Goal: Task Accomplishment & Management: Manage account settings

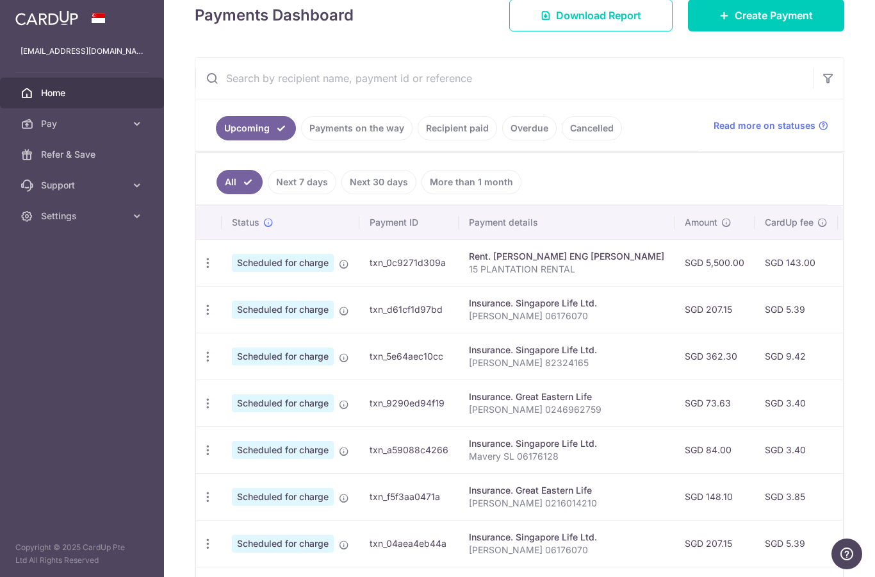
scroll to position [238, 0]
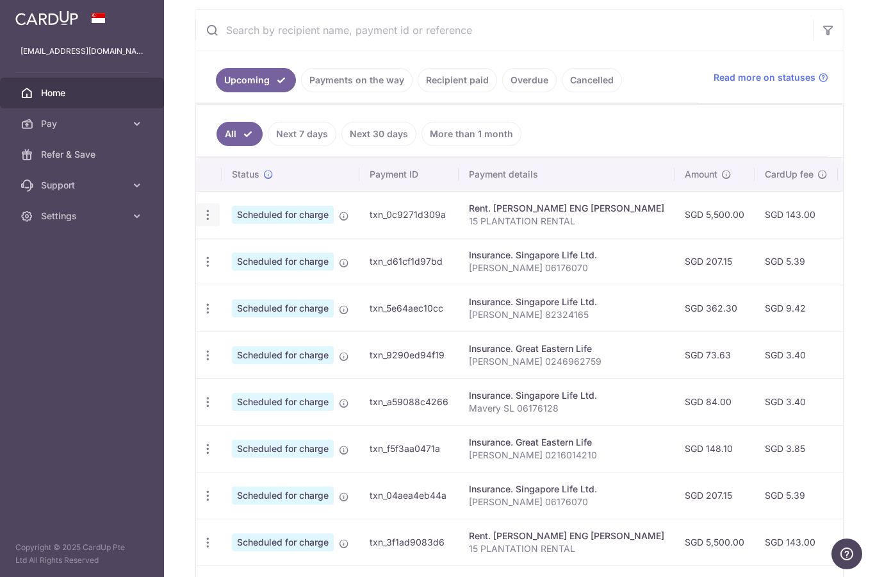
click at [201, 222] on icon "button" at bounding box center [207, 214] width 13 height 13
click at [233, 258] on span "Update payment" at bounding box center [276, 249] width 87 height 15
radio input "true"
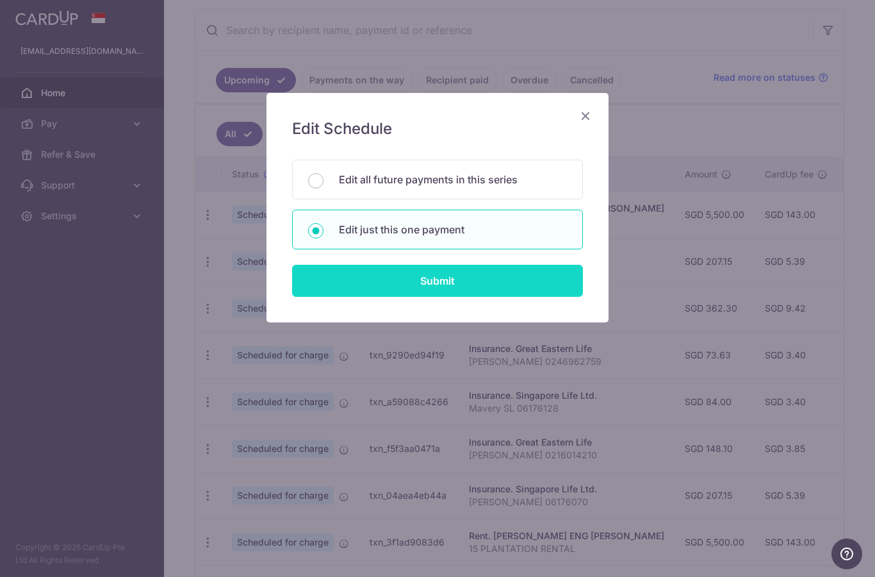
click at [369, 270] on input "Submit" at bounding box center [437, 281] width 291 height 32
radio input "true"
type input "5,500.00"
type input "[DATE]"
type input "15 PLANTATION RENTAL"
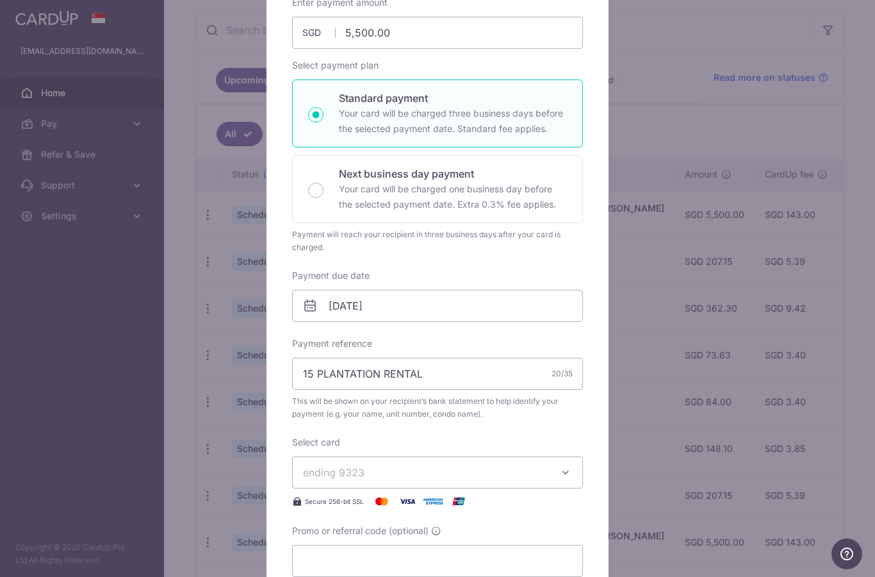
scroll to position [148, 0]
click at [331, 555] on input "Promo or referral code (optional)" at bounding box center [437, 561] width 291 height 32
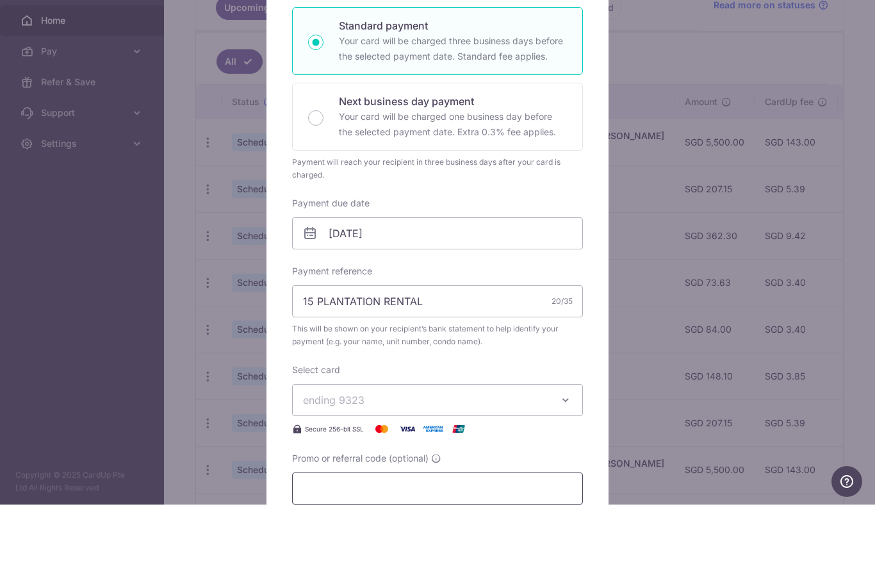
paste input "Ocbc18"
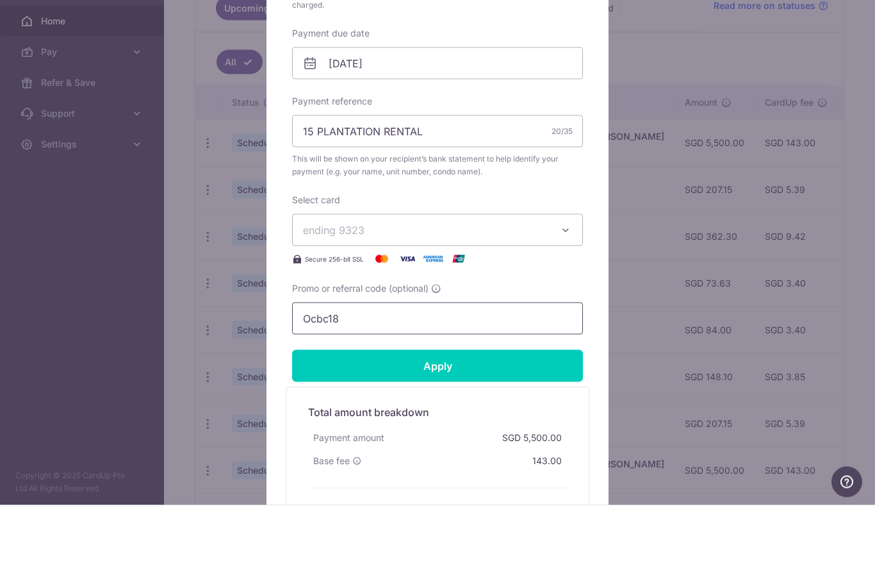
scroll to position [320, 0]
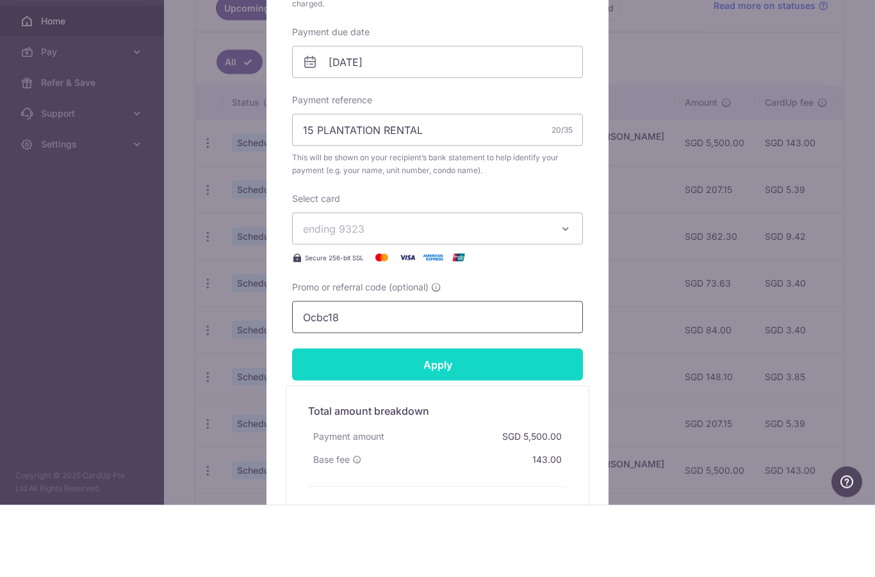
type input "Ocbc18"
click at [376, 420] on input "Apply" at bounding box center [437, 436] width 291 height 32
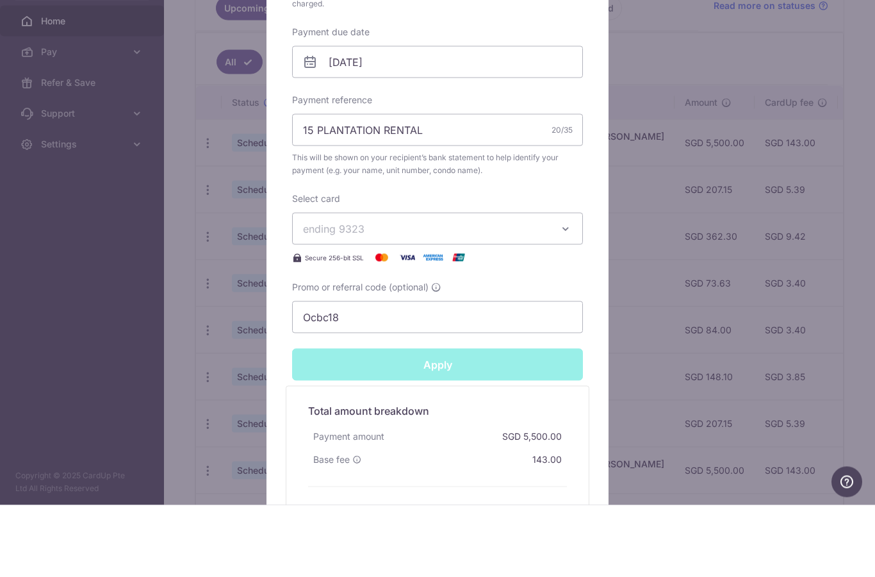
type input "Successfully Applied"
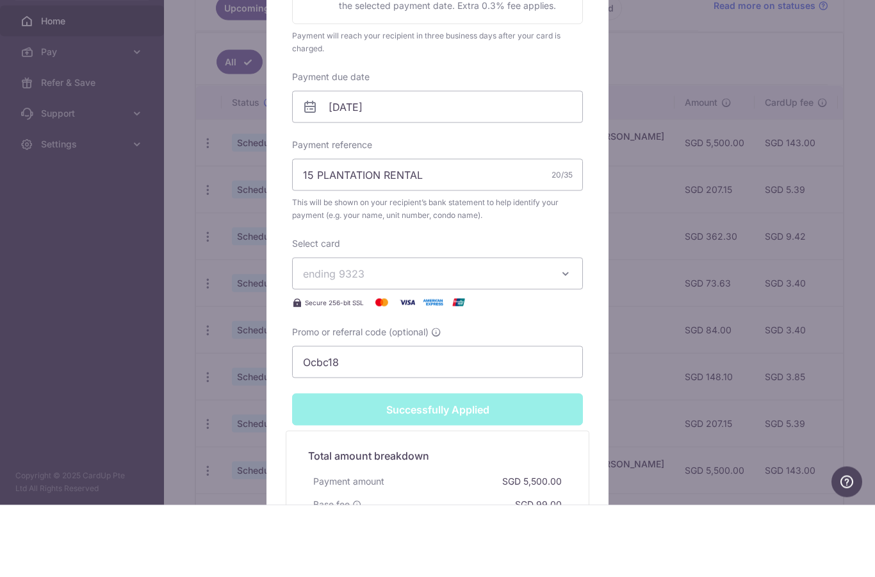
scroll to position [51, 0]
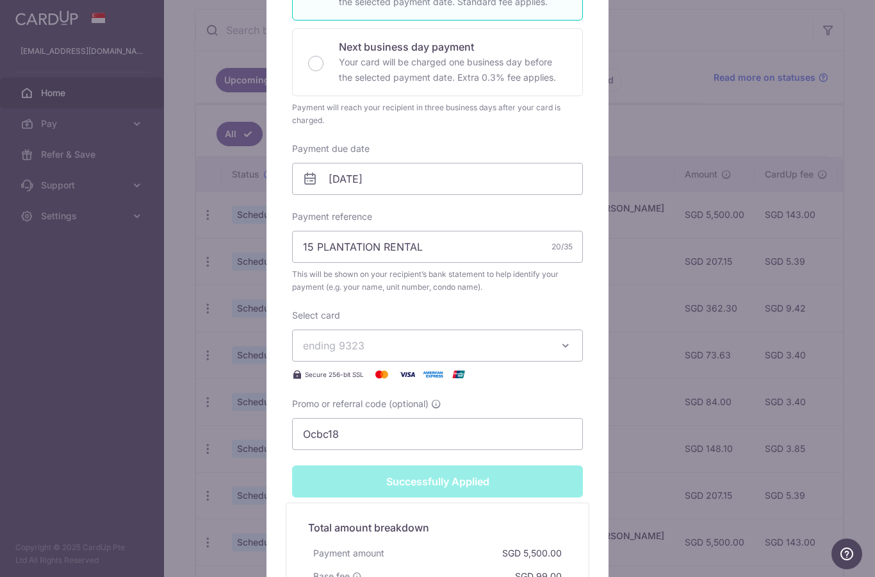
click at [35, 345] on div "Edit payment By clicking apply, you will make changes to all payments to PHAY M…" at bounding box center [437, 288] width 875 height 577
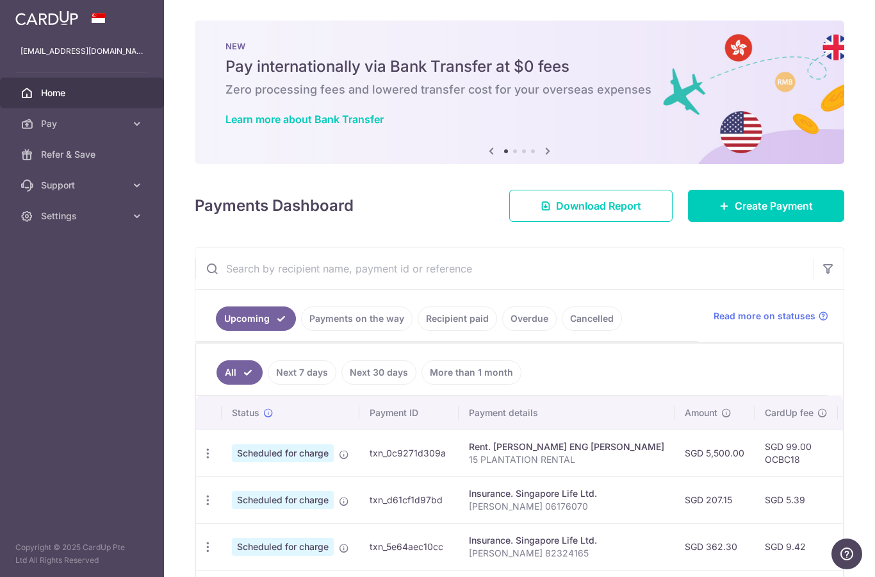
click at [562, 331] on link "Cancelled" at bounding box center [592, 318] width 60 height 24
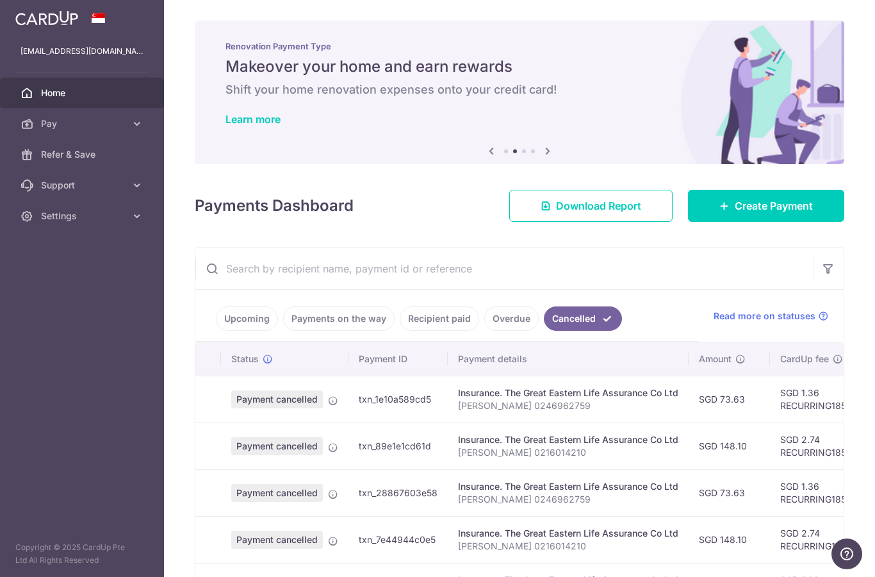
click at [195, 289] on input "text" at bounding box center [504, 268] width 618 height 41
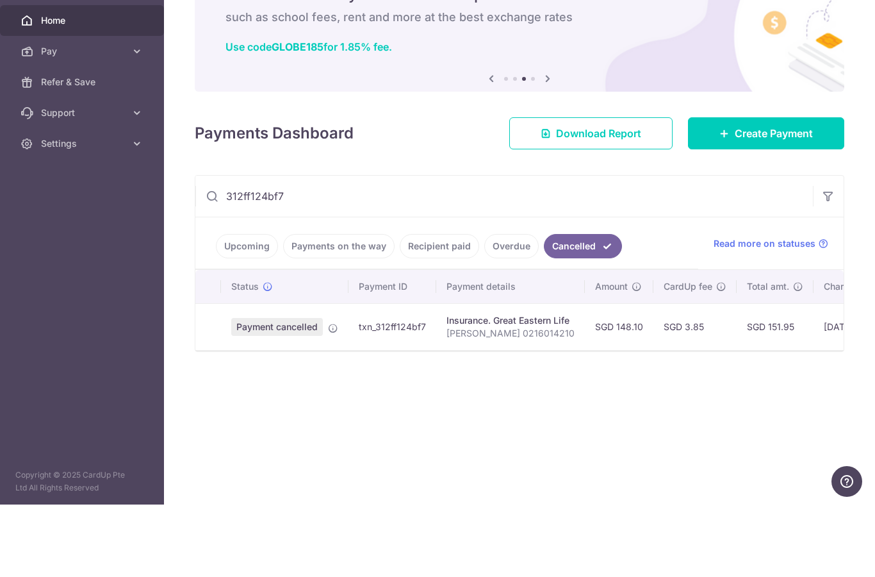
scroll to position [46, 0]
type input "312ff124bf7"
click at [231, 390] on span "Payment cancelled" at bounding box center [277, 399] width 92 height 18
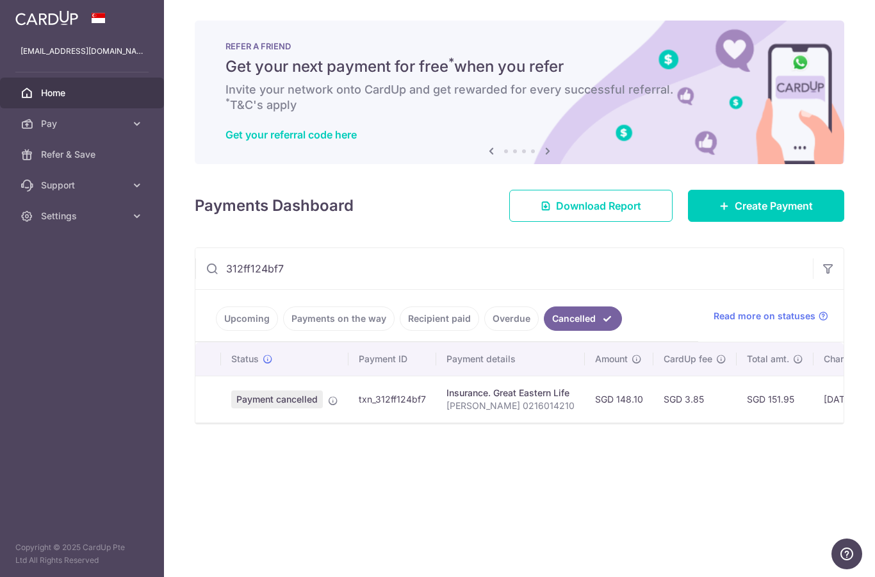
scroll to position [0, 0]
click at [328, 395] on icon at bounding box center [333, 400] width 10 height 10
click at [231, 390] on span "Payment cancelled" at bounding box center [277, 399] width 92 height 18
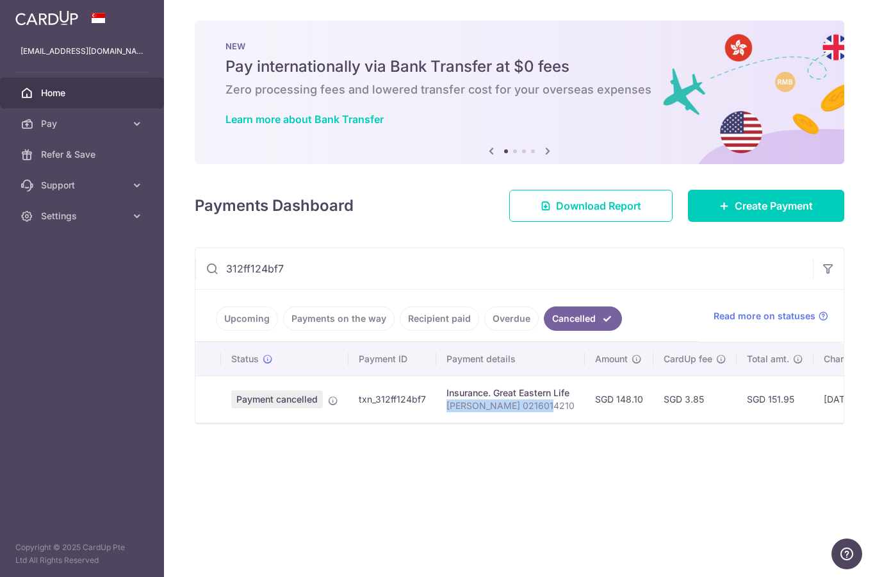
copy p "[PERSON_NAME] 0216014210"
click at [216, 313] on link "Upcoming" at bounding box center [247, 318] width 62 height 24
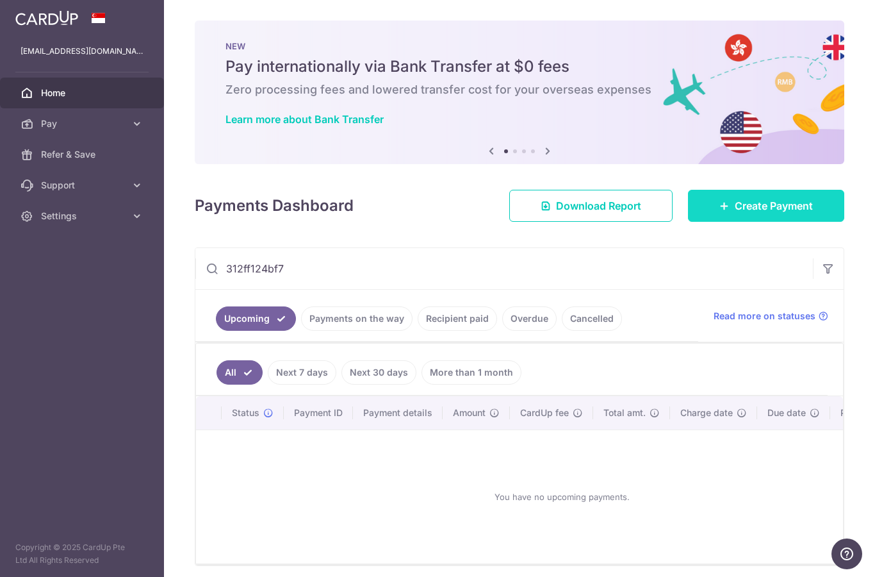
click at [761, 198] on span "Create Payment" at bounding box center [774, 205] width 78 height 15
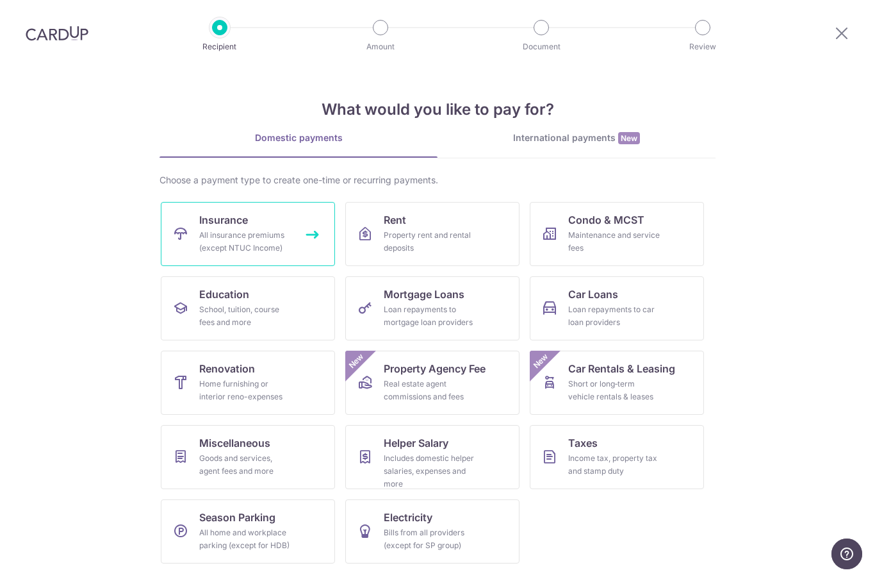
click at [217, 240] on div "All insurance premiums (except NTUC Income)" at bounding box center [245, 242] width 92 height 26
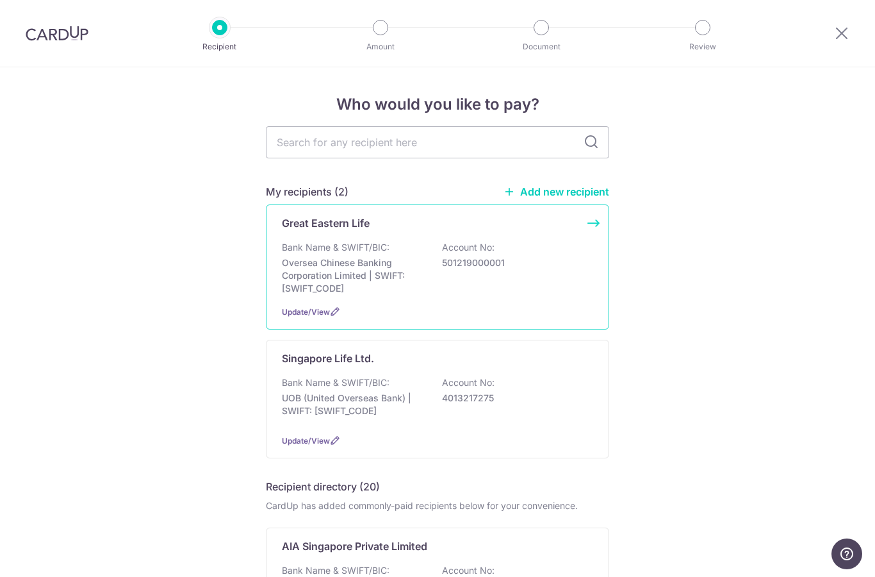
click at [322, 270] on p "Oversea Chinese Banking Corporation Limited | SWIFT: [SWIFT_CODE]" at bounding box center [354, 275] width 144 height 38
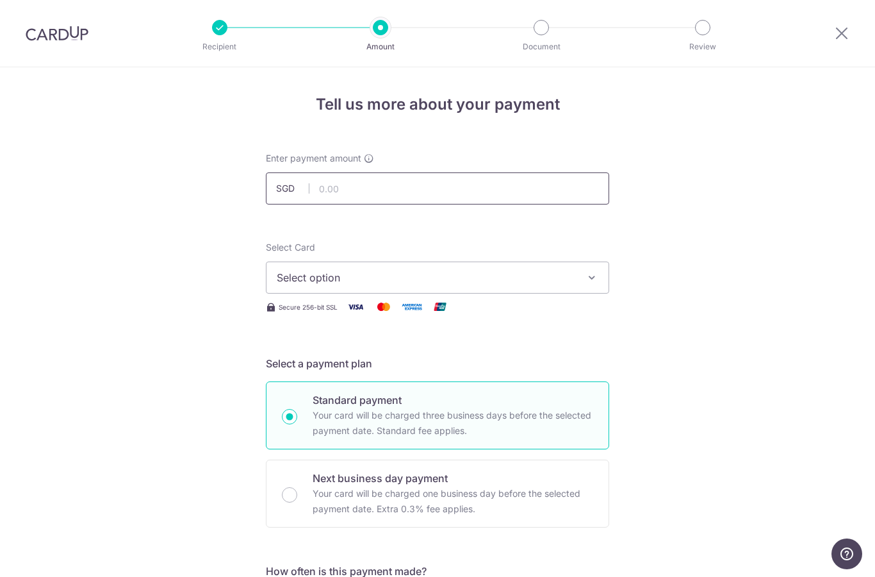
click at [340, 189] on input "text" at bounding box center [437, 188] width 343 height 32
click at [307, 285] on span "Select option" at bounding box center [426, 277] width 299 height 15
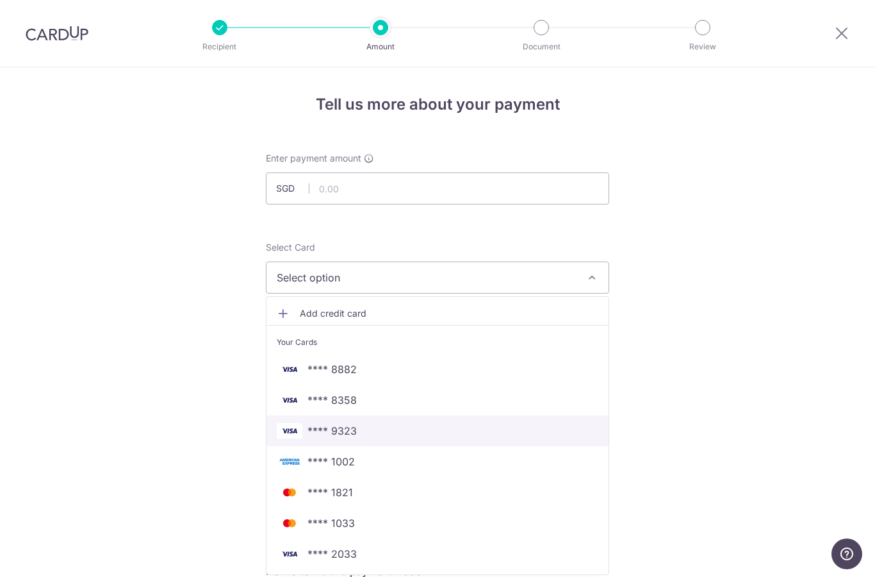
click at [302, 431] on img at bounding box center [290, 430] width 26 height 15
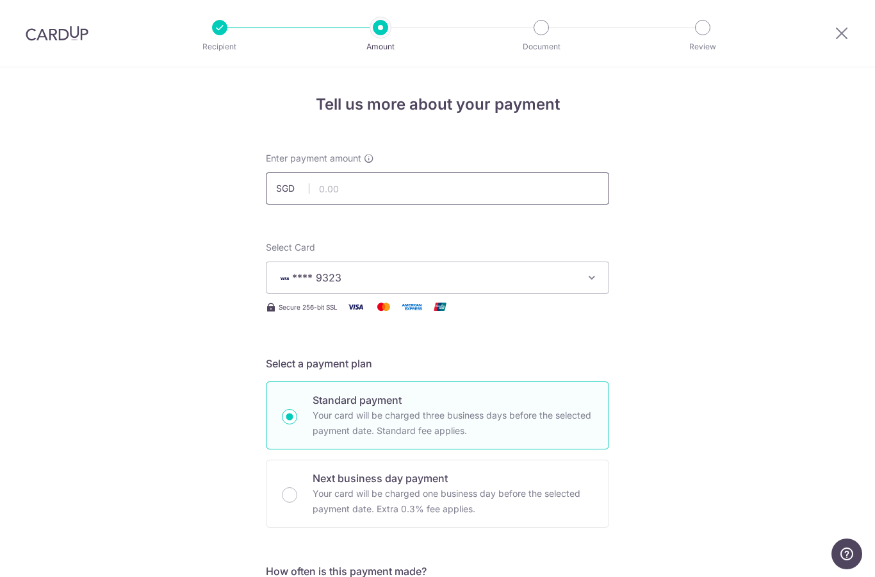
click at [336, 192] on input "text" at bounding box center [437, 188] width 343 height 32
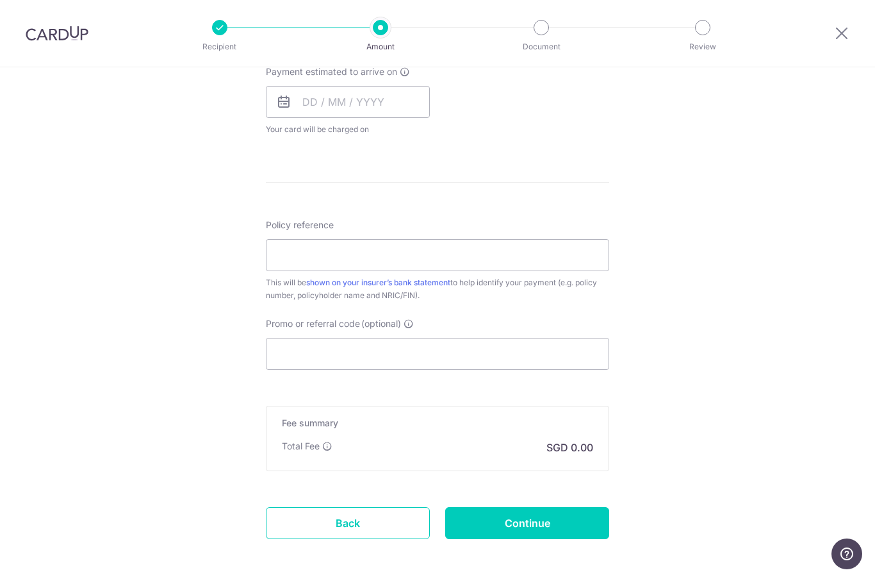
scroll to position [591, 0]
click at [297, 357] on input "Promo or referral code (optional)" at bounding box center [437, 354] width 343 height 32
type input "148.00"
click at [288, 263] on input "Policy reference" at bounding box center [437, 255] width 343 height 32
click at [283, 258] on input "Policy reference" at bounding box center [437, 255] width 343 height 32
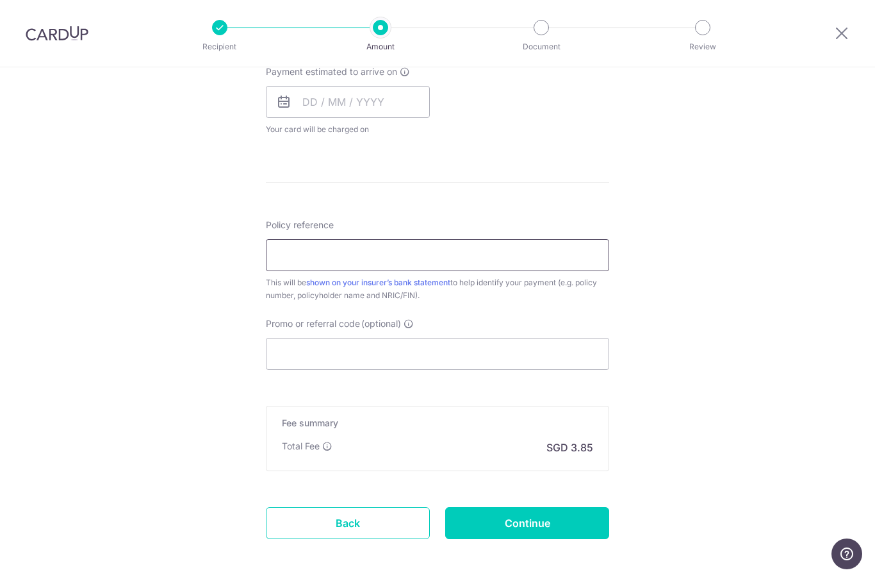
paste input "[PERSON_NAME] 0216014210"
type input "[PERSON_NAME] 0216014210"
click at [285, 351] on input "Promo or referral code (optional)" at bounding box center [437, 354] width 343 height 32
paste input "[PERSON_NAME] 0216014210"
type input "[PERSON_NAME] 0216014210"
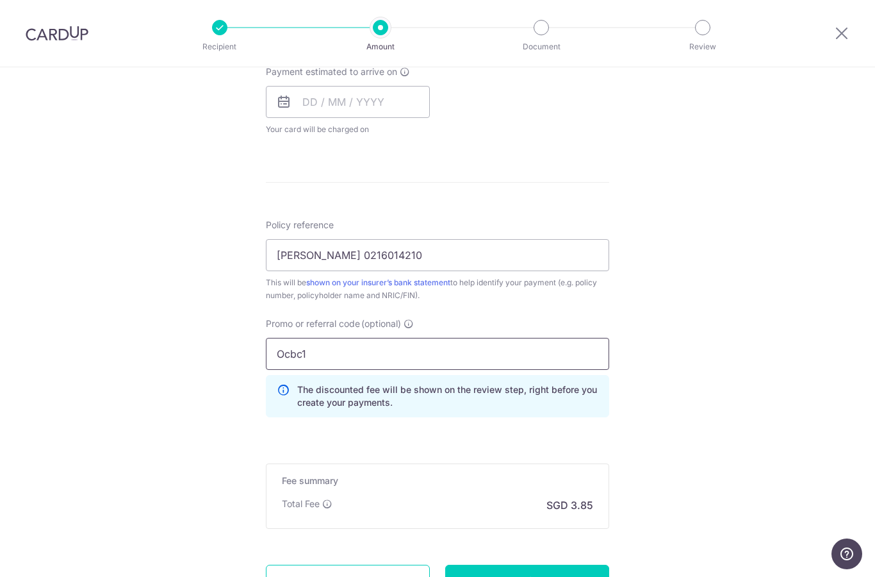
type input "Ocbc18"
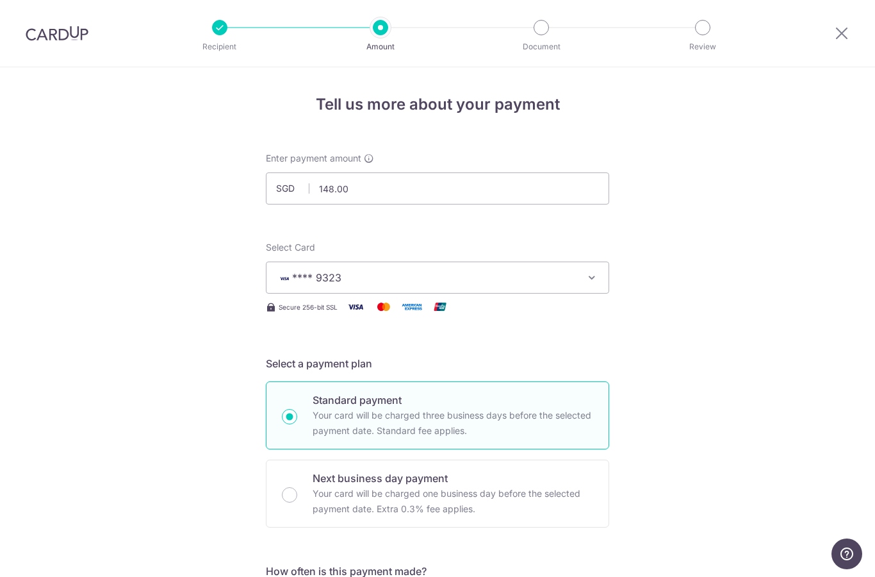
scroll to position [0, 0]
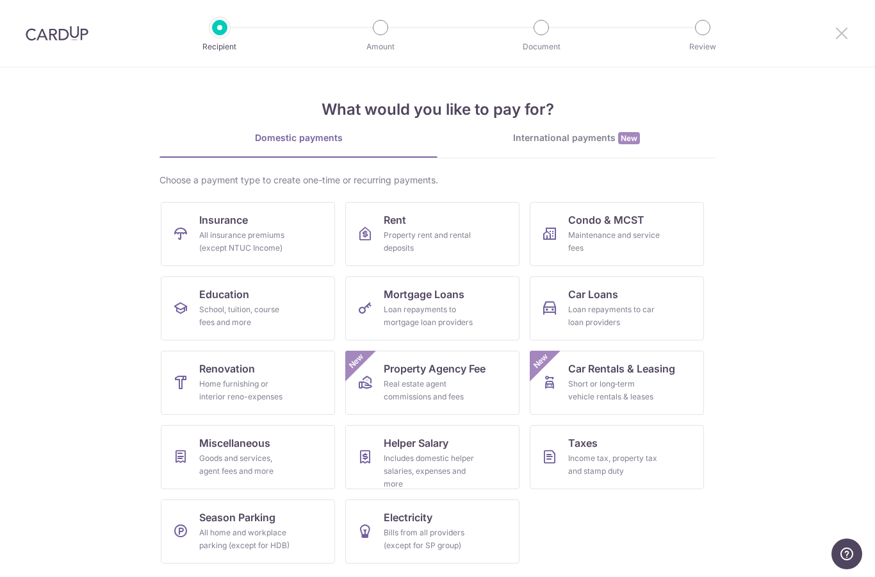
click at [842, 26] on icon at bounding box center [841, 33] width 15 height 16
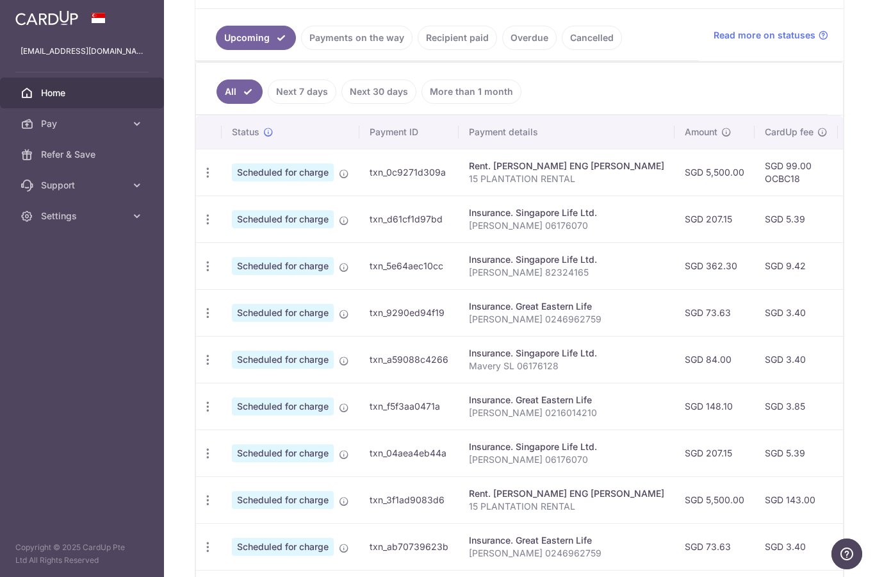
scroll to position [267, 0]
click at [222, 241] on td "Scheduled for charge" at bounding box center [291, 217] width 138 height 47
click at [201, 178] on icon "button" at bounding box center [207, 171] width 13 height 13
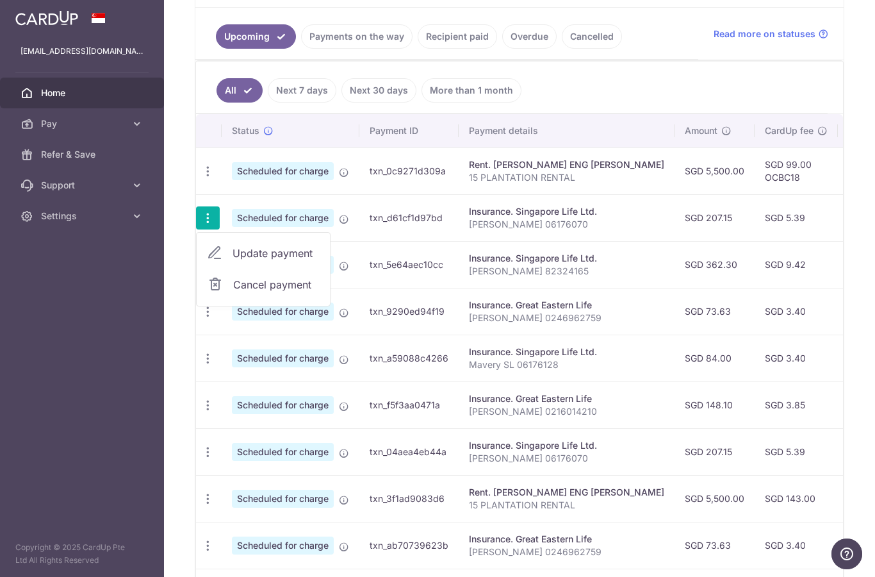
click at [233, 261] on span "Update payment" at bounding box center [276, 252] width 87 height 15
radio input "true"
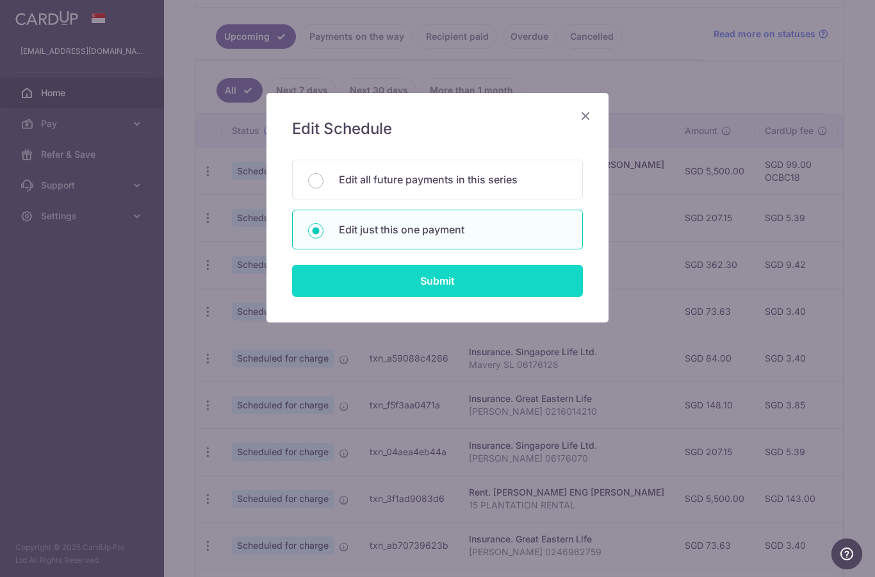
click at [400, 265] on input "Submit" at bounding box center [437, 281] width 291 height 32
radio input "true"
type input "207.15"
type input "[DATE]"
type input "[PERSON_NAME] 06176070"
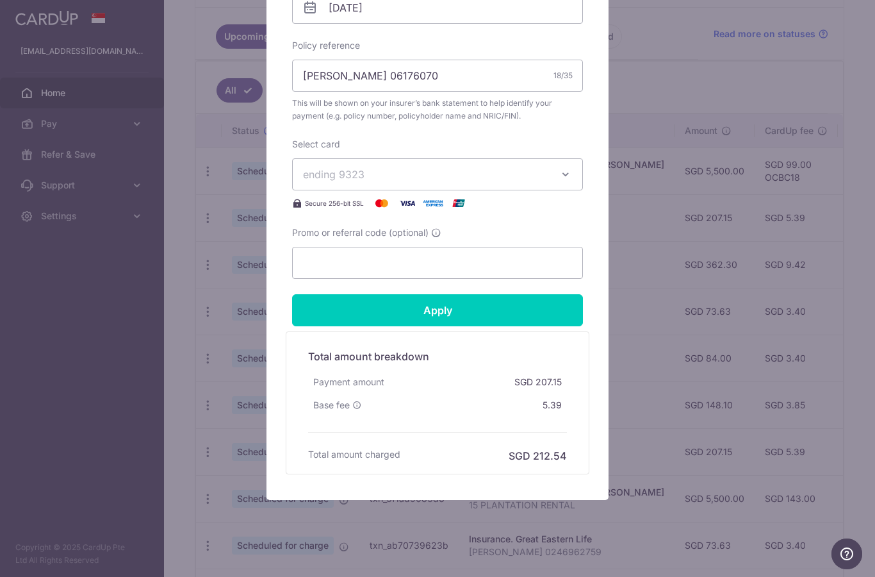
scroll to position [447, 0]
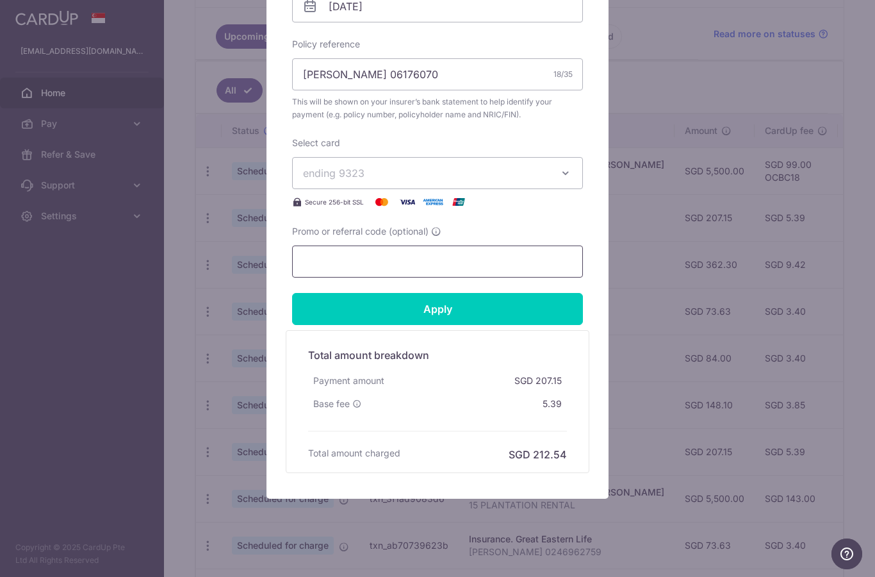
click at [338, 265] on input "Promo or referral code (optional)" at bounding box center [437, 261] width 291 height 32
paste input "[PERSON_NAME] 0216014210"
type input "[PERSON_NAME] 0216014210"
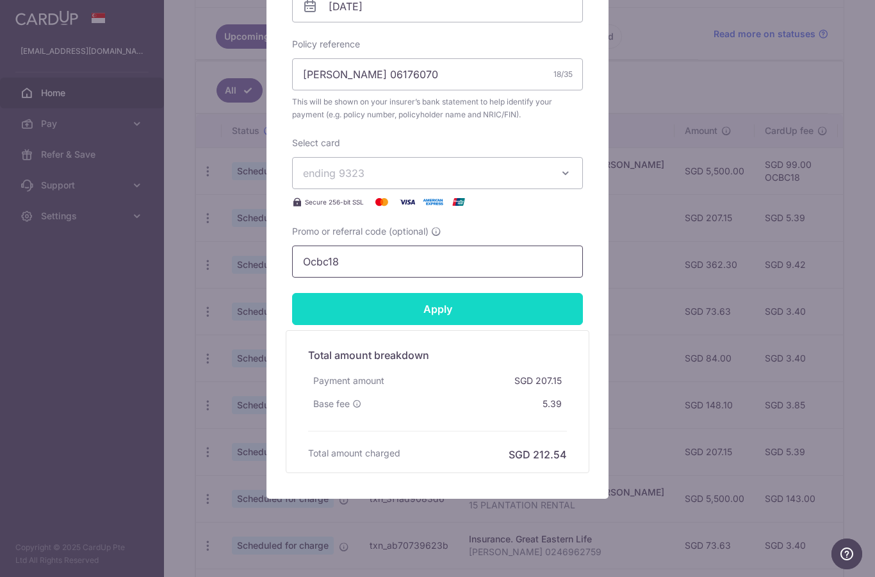
type input "Ocbc18"
click at [378, 311] on input "Apply" at bounding box center [437, 309] width 291 height 32
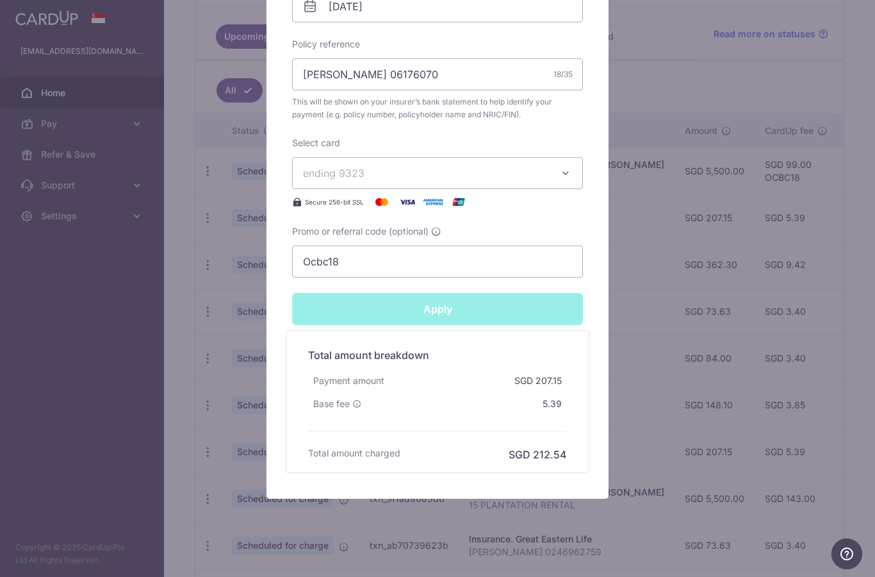
type input "Successfully Applied"
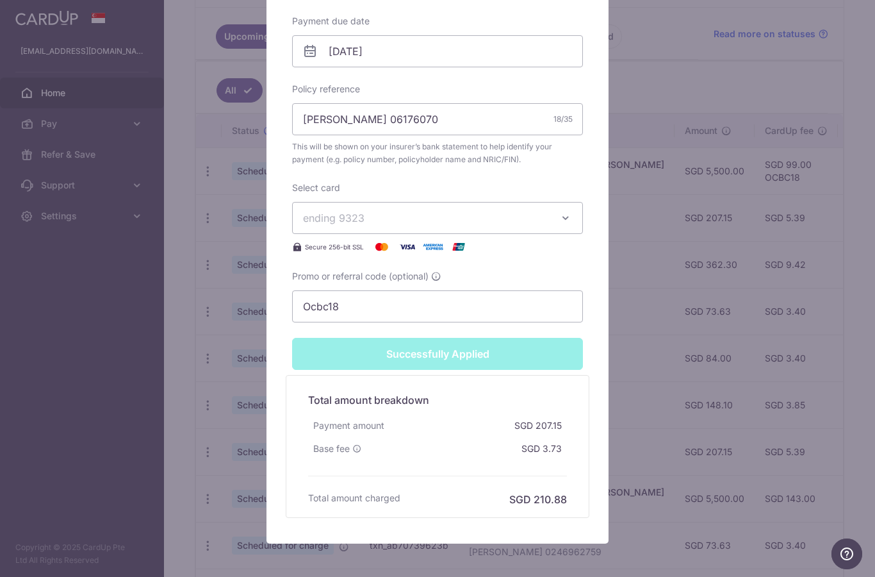
click at [174, 354] on div "Edit payment By clicking apply, you will make changes to all payments to Singap…" at bounding box center [437, 288] width 875 height 577
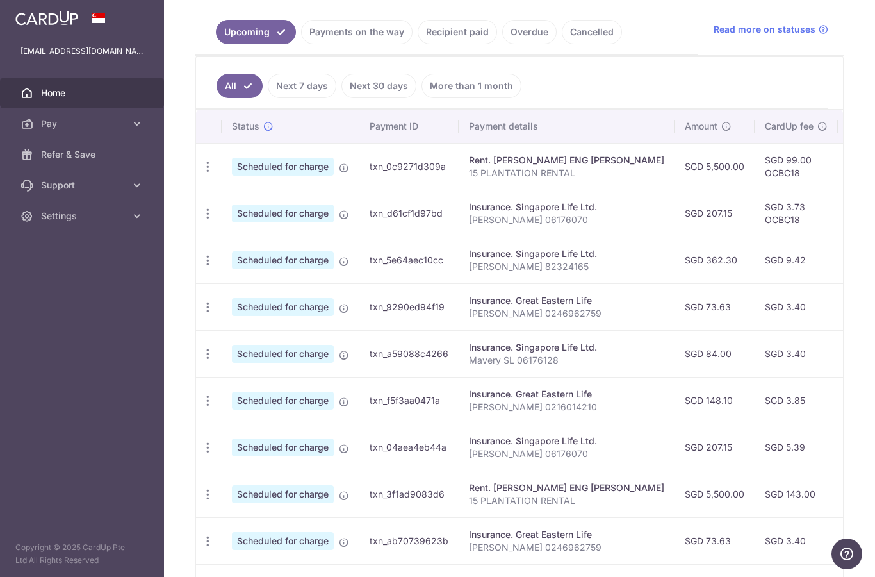
scroll to position [308, 0]
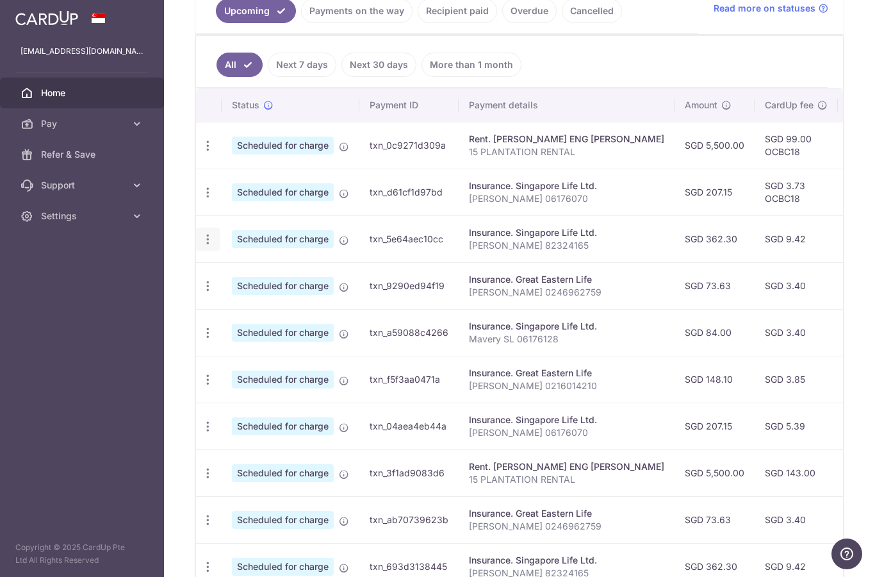
click at [201, 153] on icon "button" at bounding box center [207, 145] width 13 height 13
click at [233, 282] on span "Update payment" at bounding box center [276, 274] width 87 height 15
radio input "true"
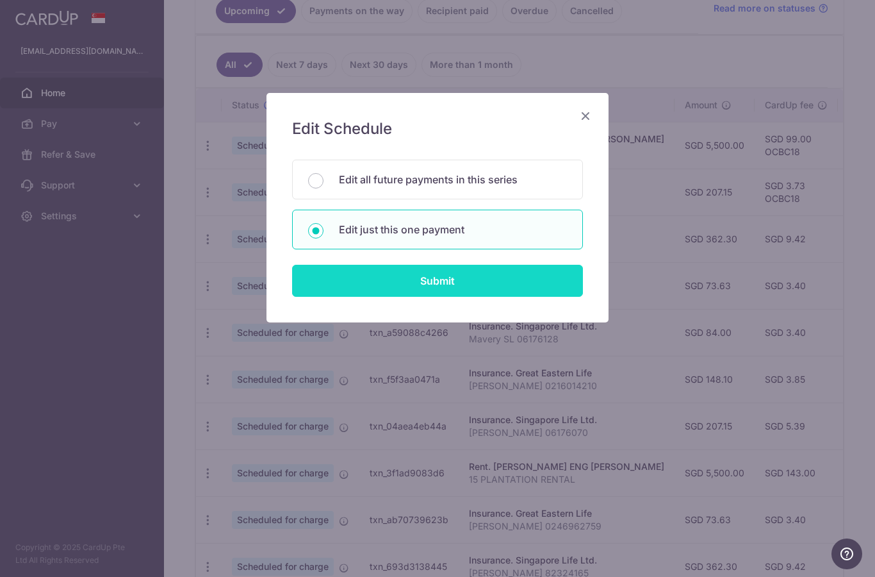
click at [384, 277] on input "Submit" at bounding box center [437, 281] width 291 height 32
radio input "true"
type input "362.30"
type input "[DATE]"
type input "[PERSON_NAME] 82324165"
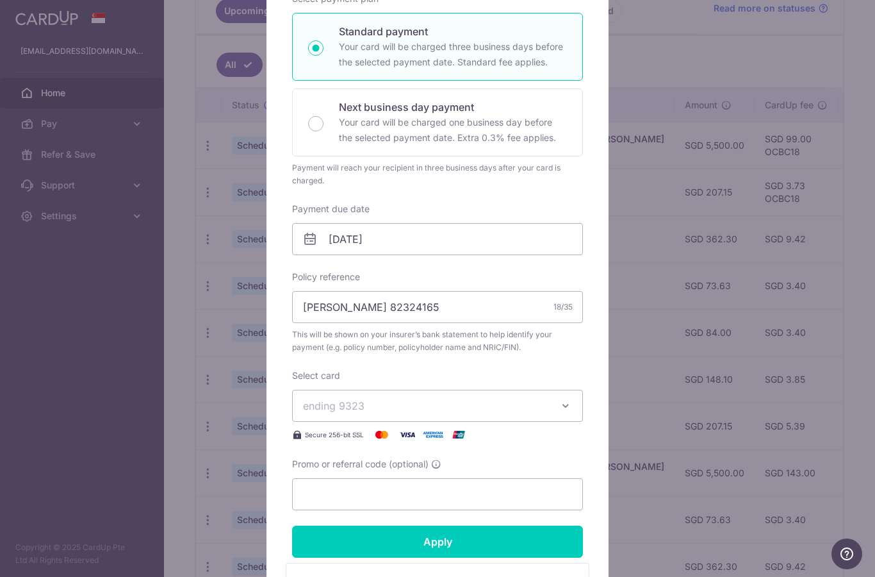
scroll to position [257, 0]
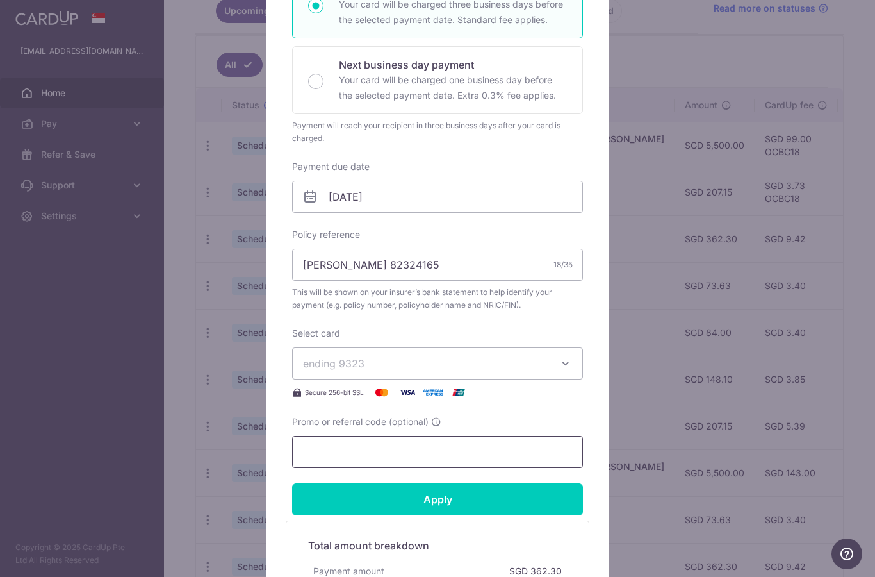
click at [332, 441] on input "Promo or referral code (optional)" at bounding box center [437, 452] width 291 height 32
paste input "Ocbc18"
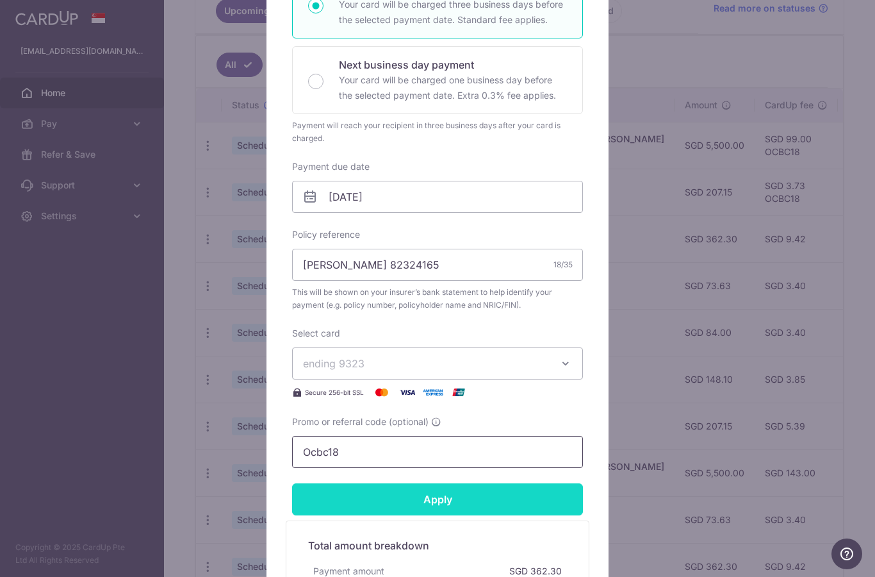
type input "Ocbc18"
click at [382, 493] on input "Apply" at bounding box center [437, 499] width 291 height 32
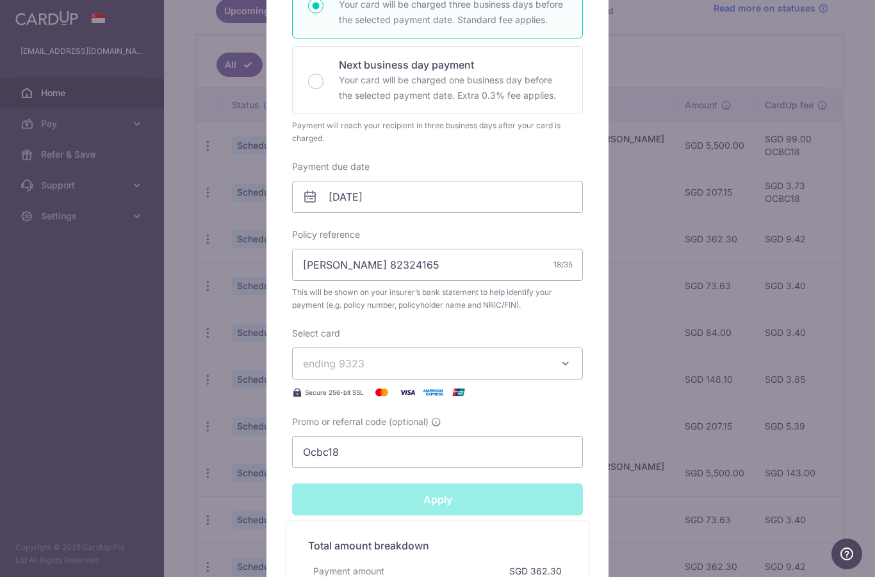
type input "Successfully Applied"
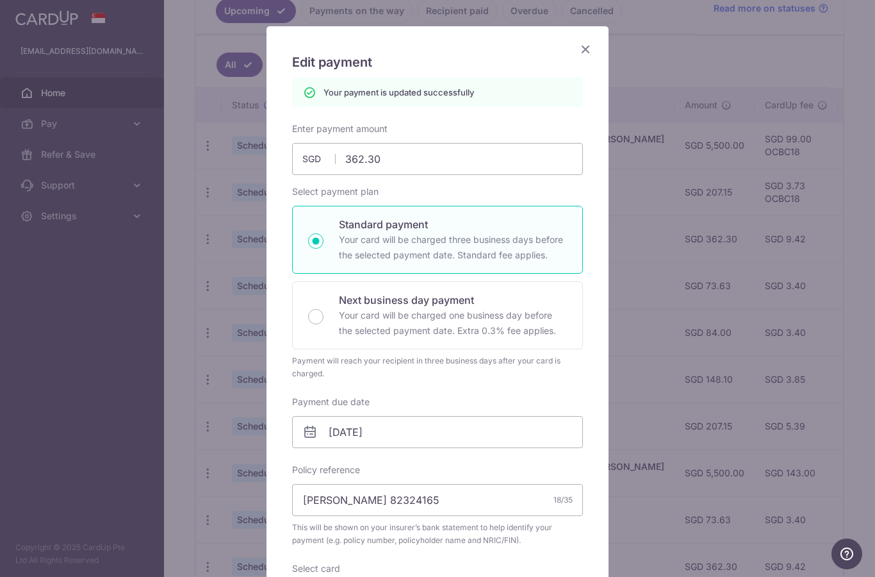
scroll to position [62, 0]
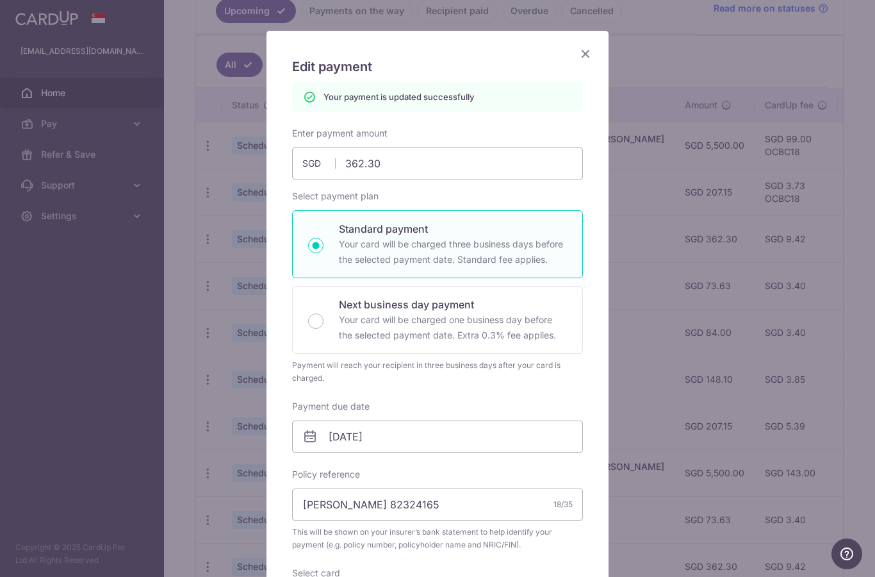
click at [220, 317] on div "Edit payment By clicking apply, you will make changes to all payments to Singap…" at bounding box center [437, 288] width 875 height 577
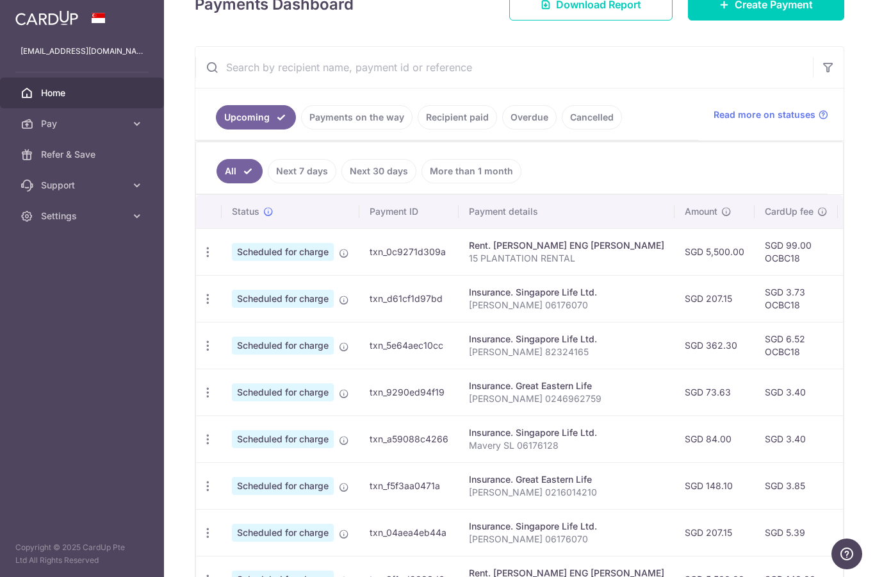
scroll to position [243, 0]
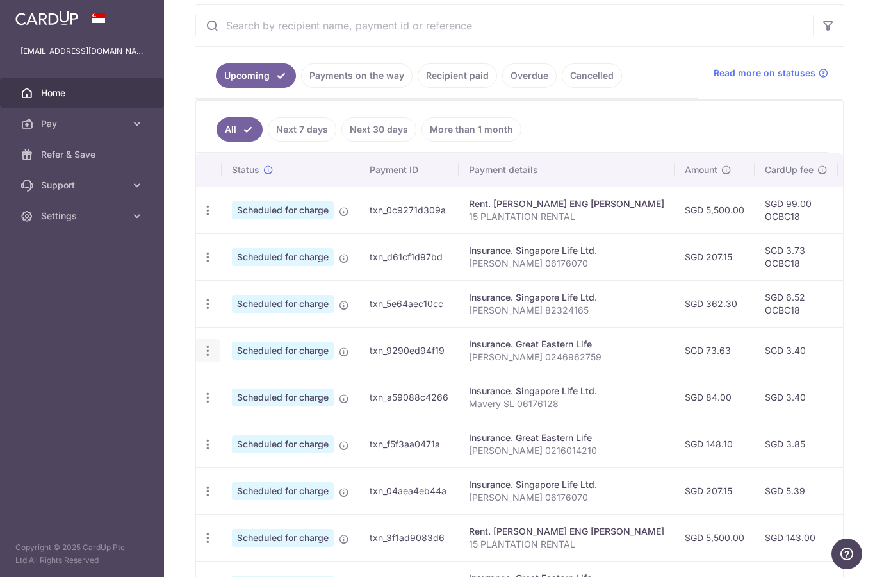
click at [201, 217] on icon "button" at bounding box center [207, 210] width 13 height 13
click at [233, 393] on span "Update payment" at bounding box center [276, 385] width 87 height 15
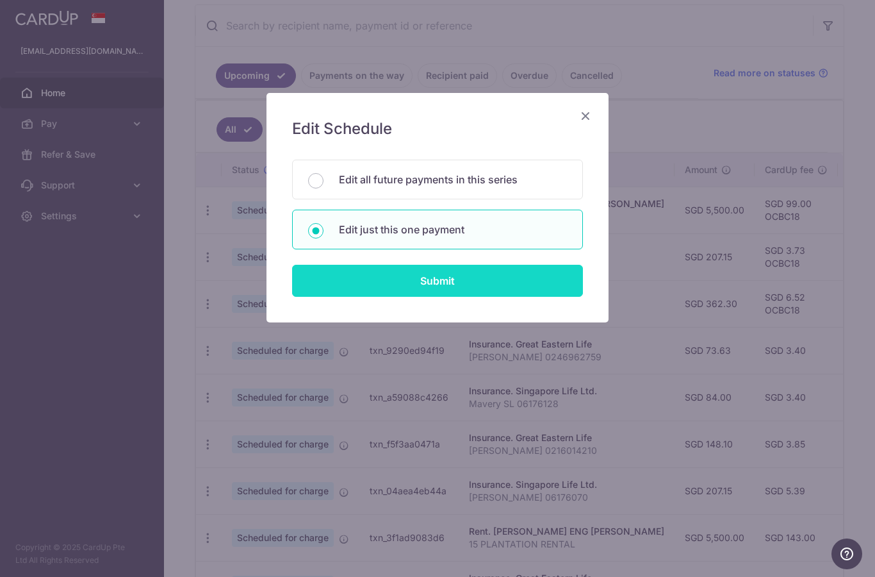
click at [389, 283] on input "Submit" at bounding box center [437, 281] width 291 height 32
radio input "true"
type input "73.63"
type input "[DATE]"
type input "[PERSON_NAME] 0246962759"
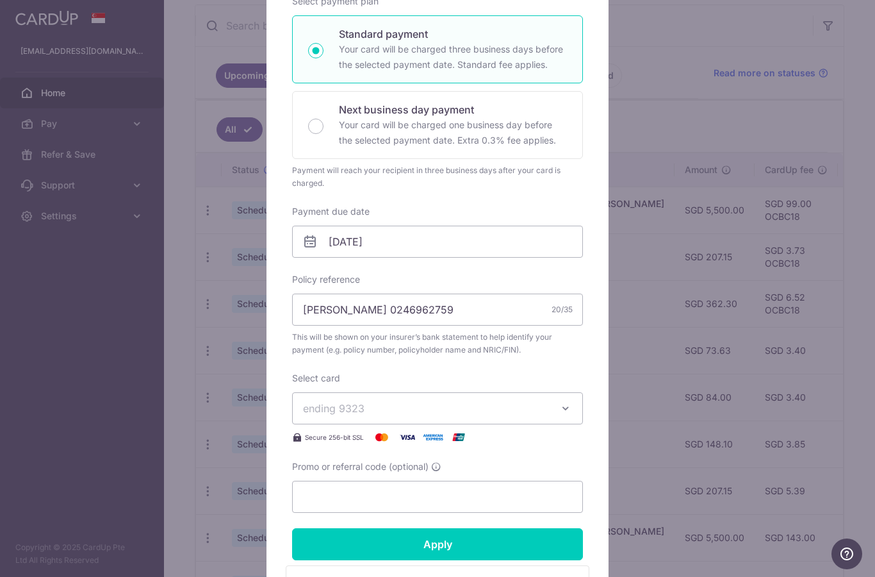
scroll to position [222, 0]
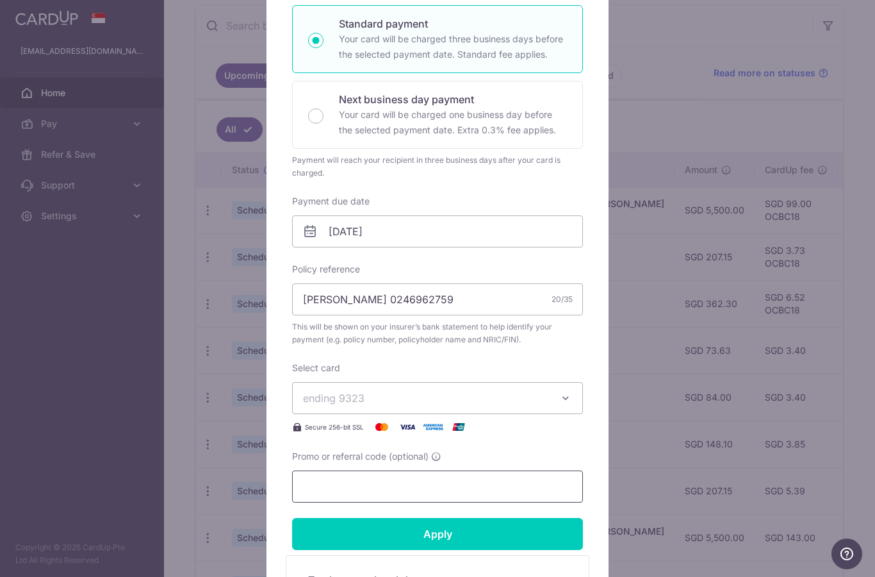
click at [336, 499] on input "Promo or referral code (optional)" at bounding box center [437, 486] width 291 height 32
paste input "Ocbc18"
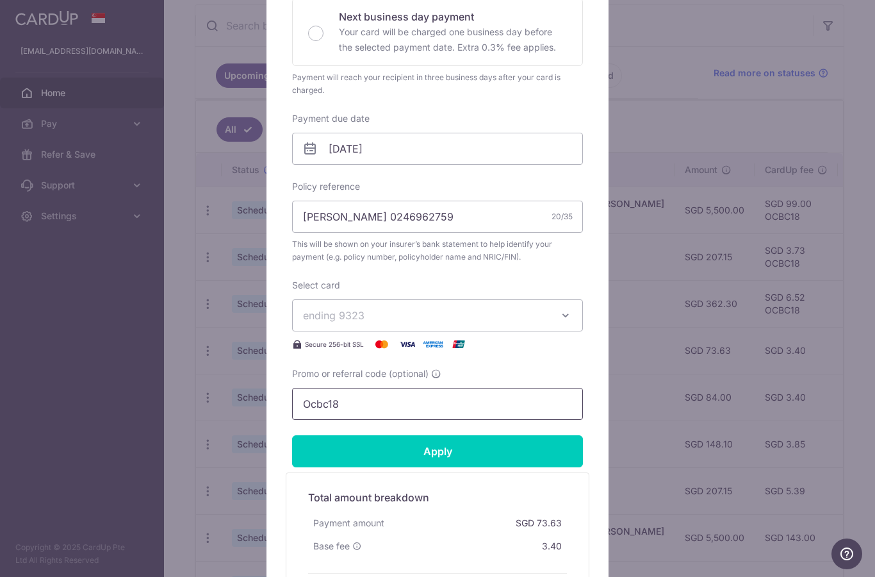
scroll to position [319, 0]
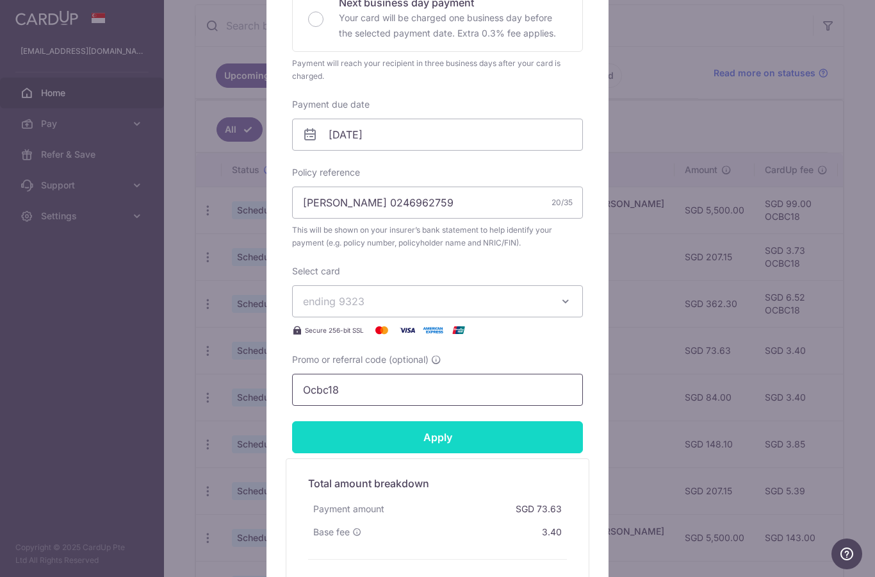
type input "Ocbc18"
click at [378, 434] on input "Apply" at bounding box center [437, 437] width 291 height 32
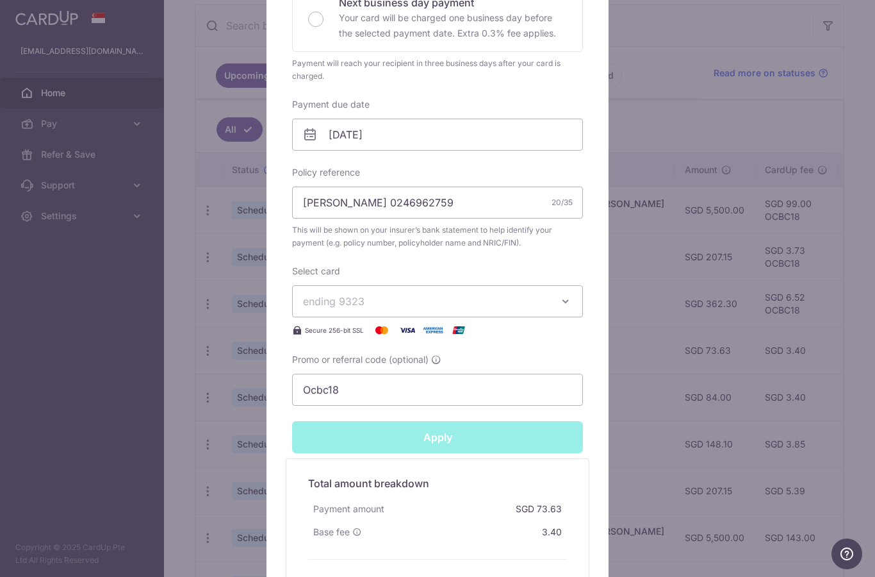
type input "Successfully Applied"
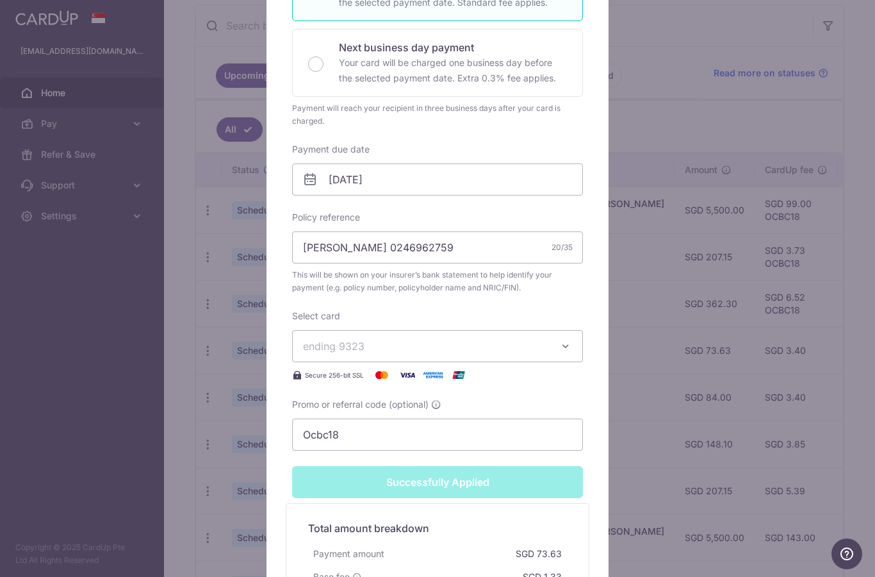
click at [56, 427] on div "Edit payment By clicking apply, you will make changes to all payments to Great …" at bounding box center [437, 288] width 875 height 577
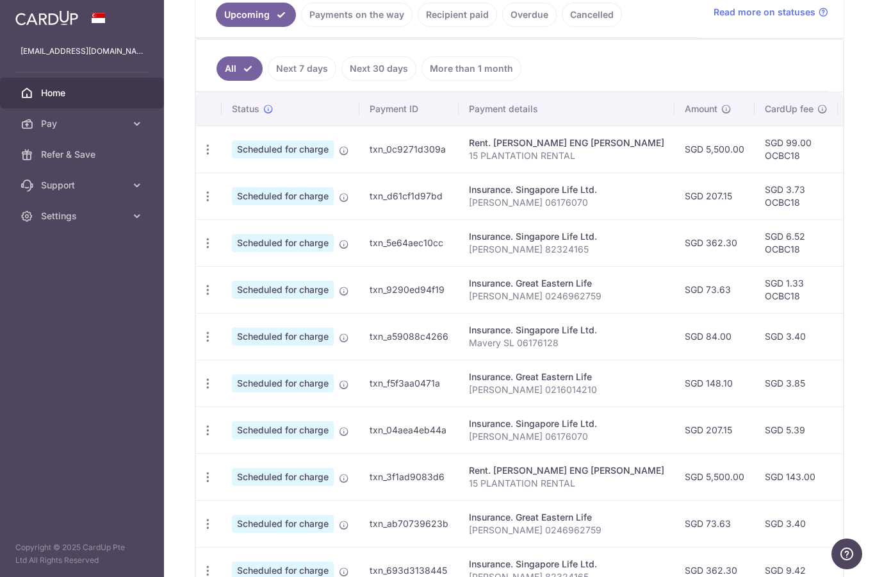
scroll to position [310, 0]
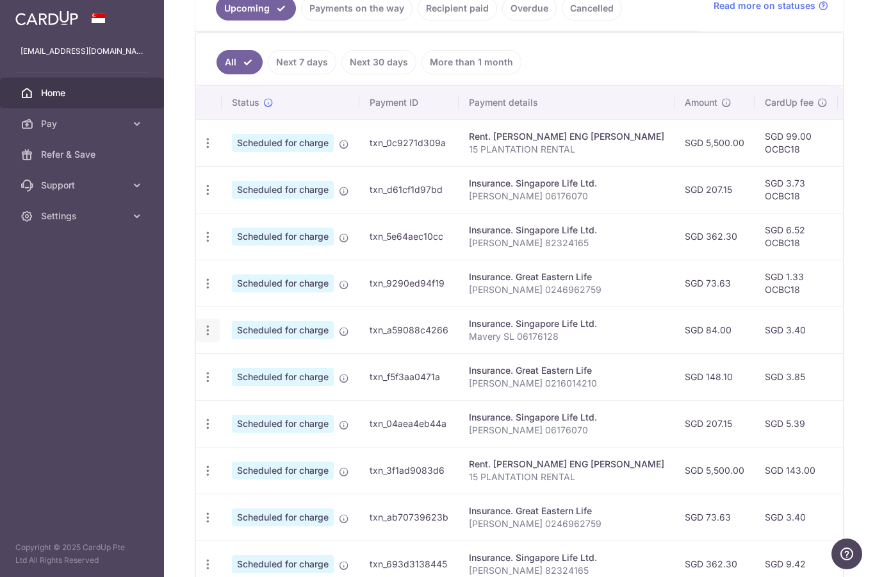
click at [201, 150] on icon "button" at bounding box center [207, 142] width 13 height 13
click at [233, 373] on span "Update payment" at bounding box center [276, 365] width 87 height 15
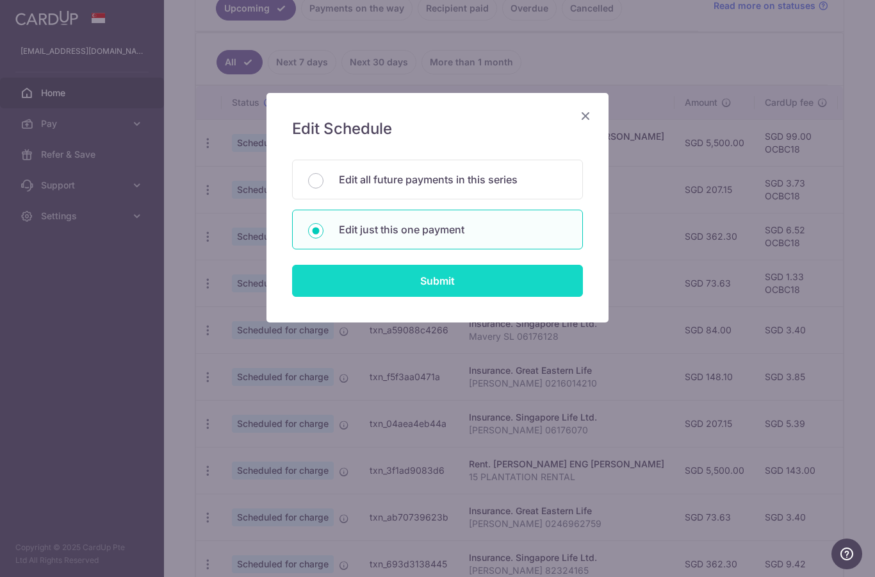
click at [336, 279] on input "Submit" at bounding box center [437, 281] width 291 height 32
radio input "true"
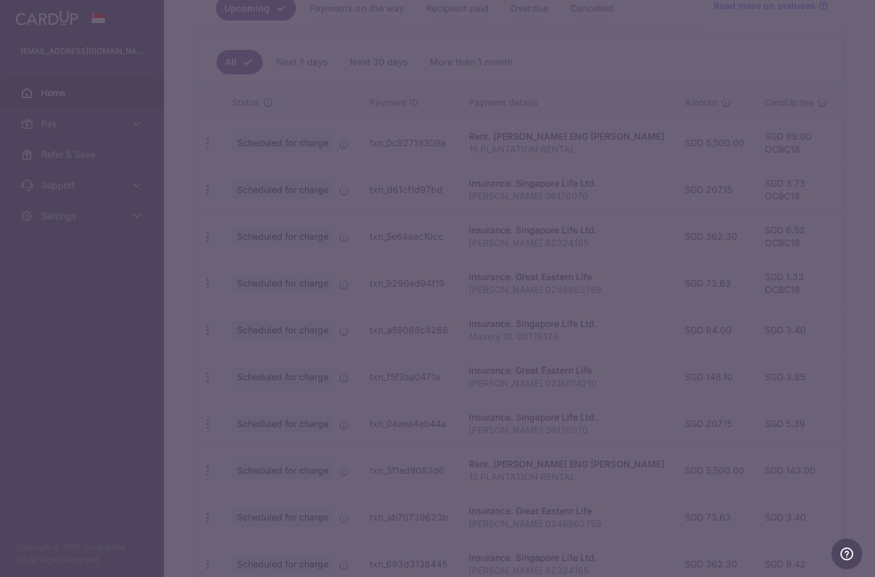
type input "84.00"
type input "[DATE]"
type input "Mavery SL 06176128"
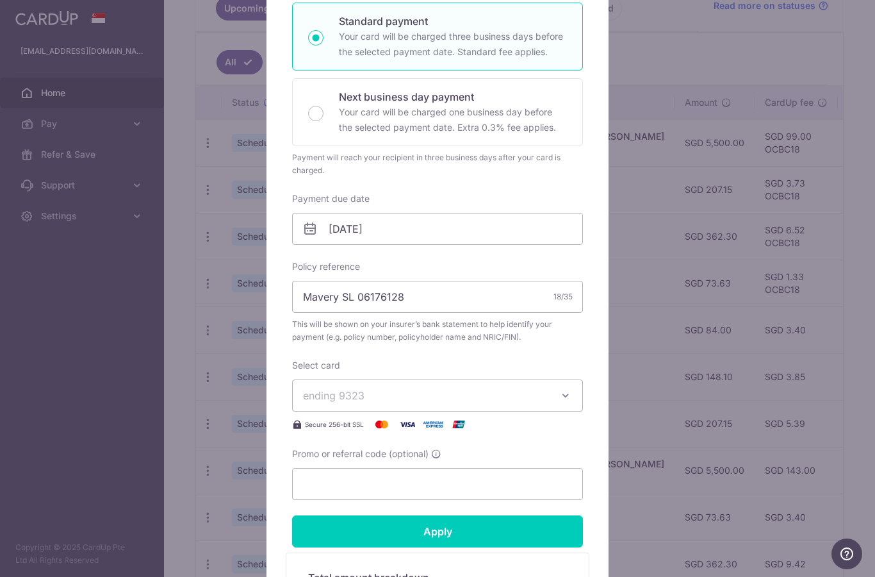
scroll to position [229, 0]
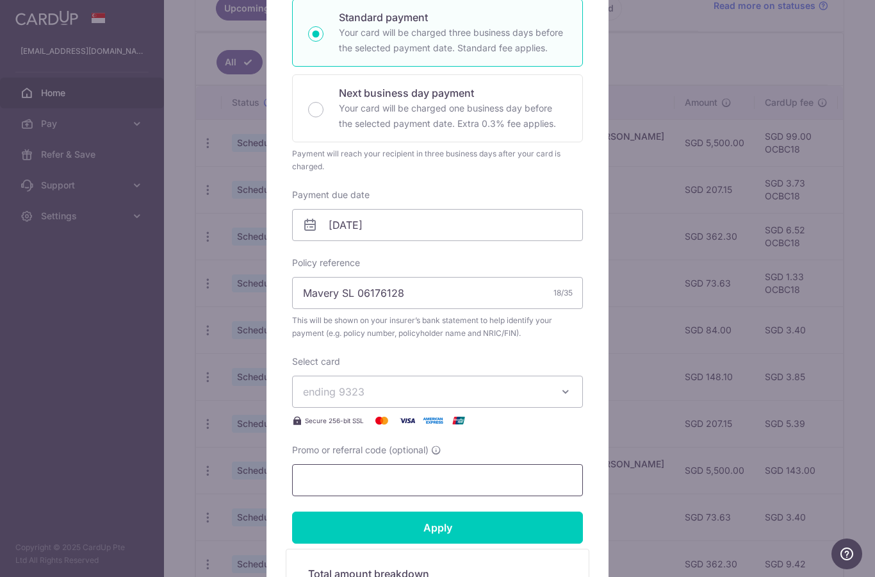
click at [340, 481] on input "Promo or referral code (optional)" at bounding box center [437, 480] width 291 height 32
paste input "Ocbc18"
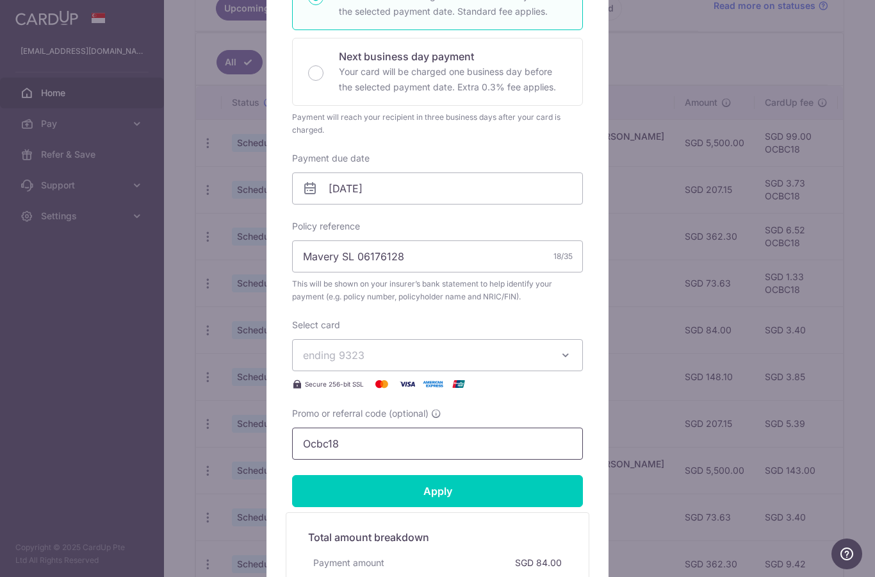
scroll to position [328, 0]
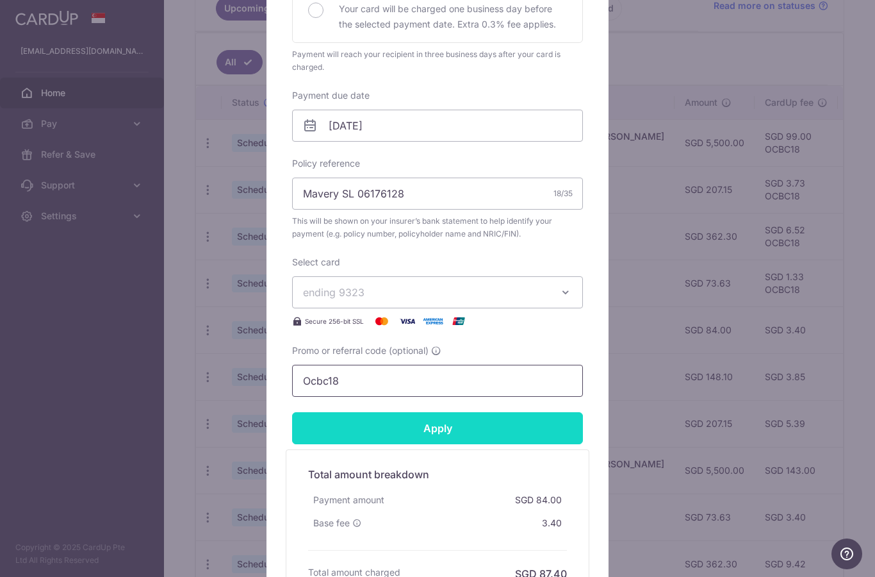
type input "Ocbc18"
click at [388, 434] on input "Apply" at bounding box center [437, 428] width 291 height 32
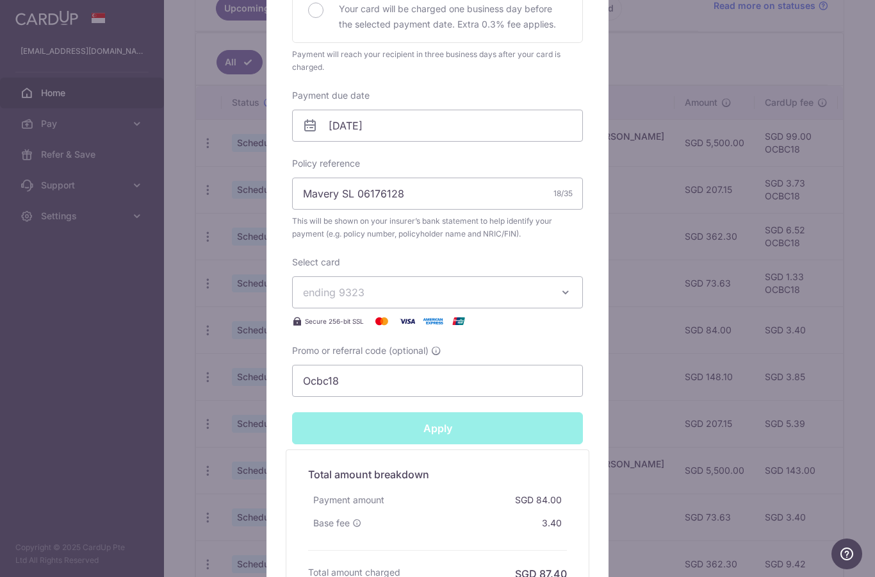
type input "Successfully Applied"
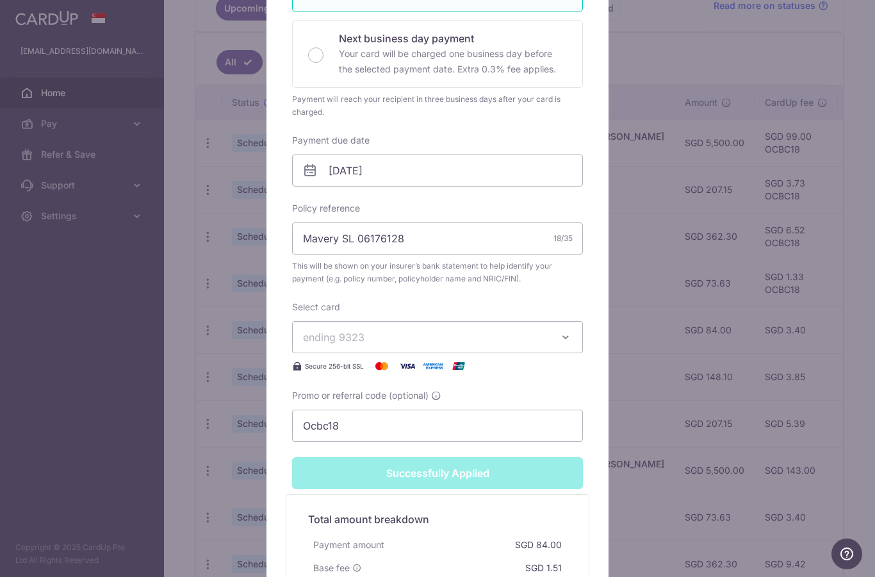
click at [13, 445] on div "Edit payment By clicking apply, you will make changes to all payments to Singap…" at bounding box center [437, 288] width 875 height 577
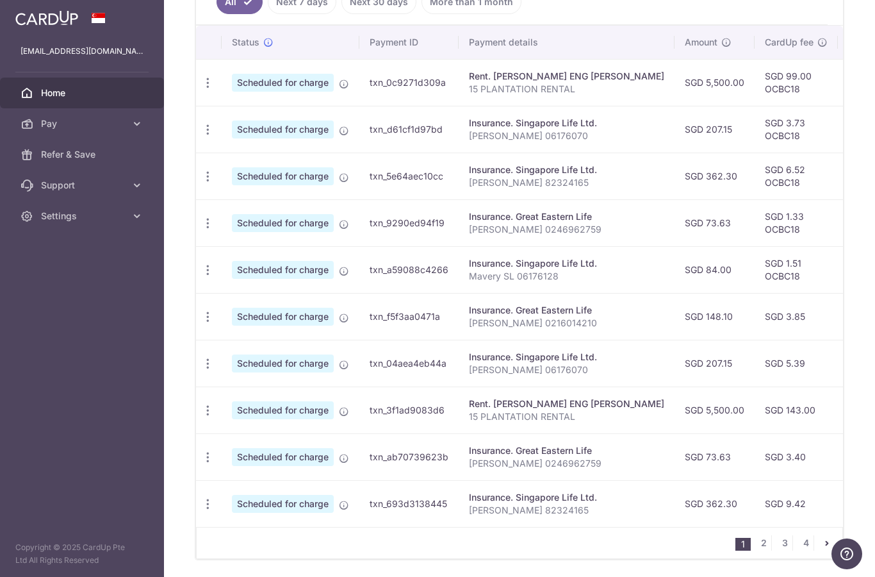
scroll to position [389, 0]
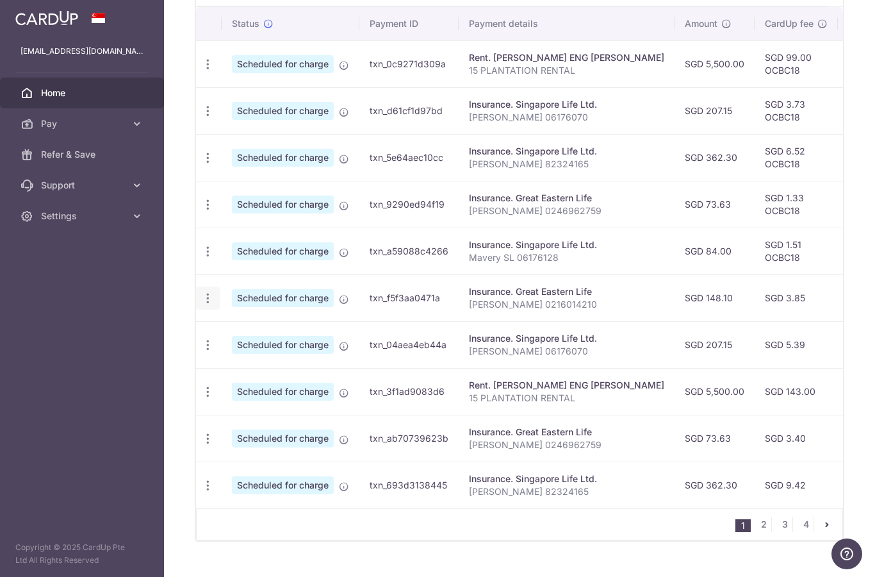
click at [201, 71] on icon "button" at bounding box center [207, 64] width 13 height 13
click at [233, 341] on span "Update payment" at bounding box center [276, 333] width 87 height 15
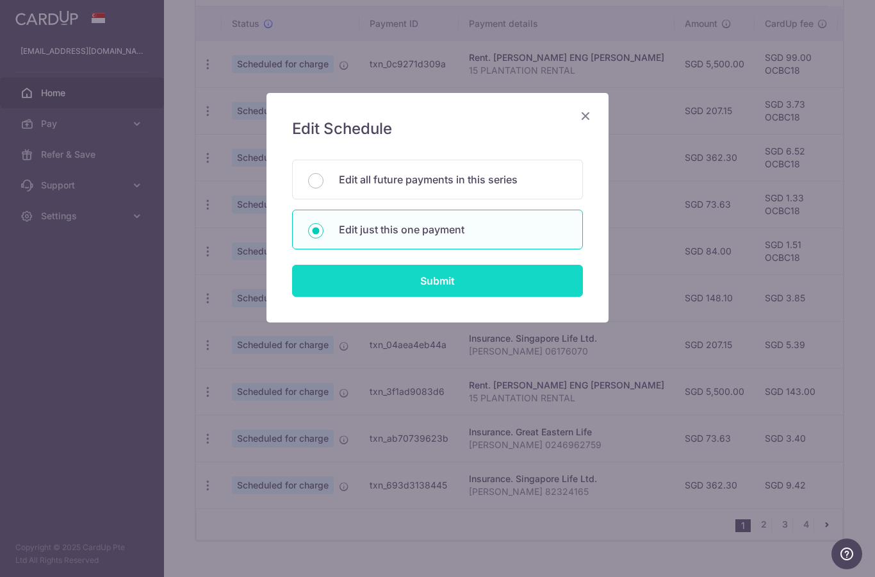
click at [343, 278] on input "Submit" at bounding box center [437, 281] width 291 height 32
radio input "true"
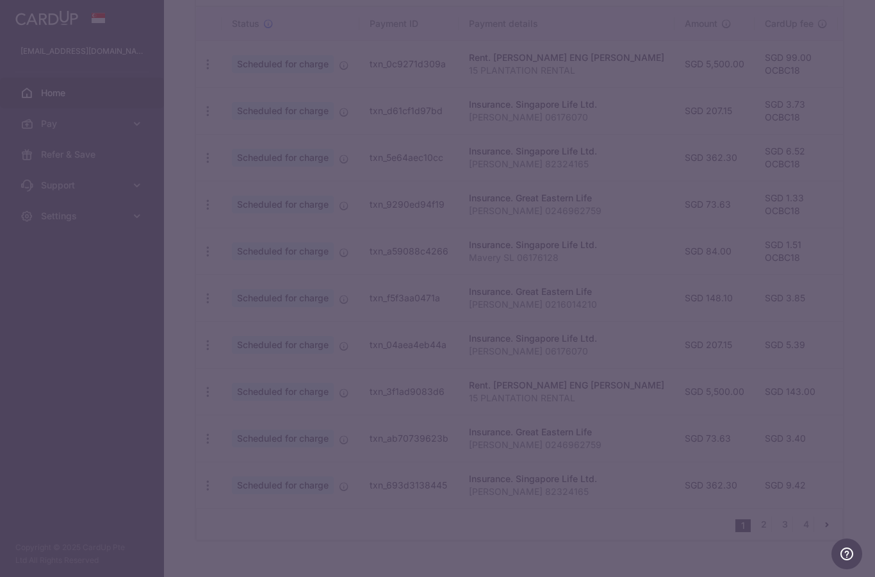
type input "148.10"
type input "[DATE]"
type input "[PERSON_NAME] 0216014210"
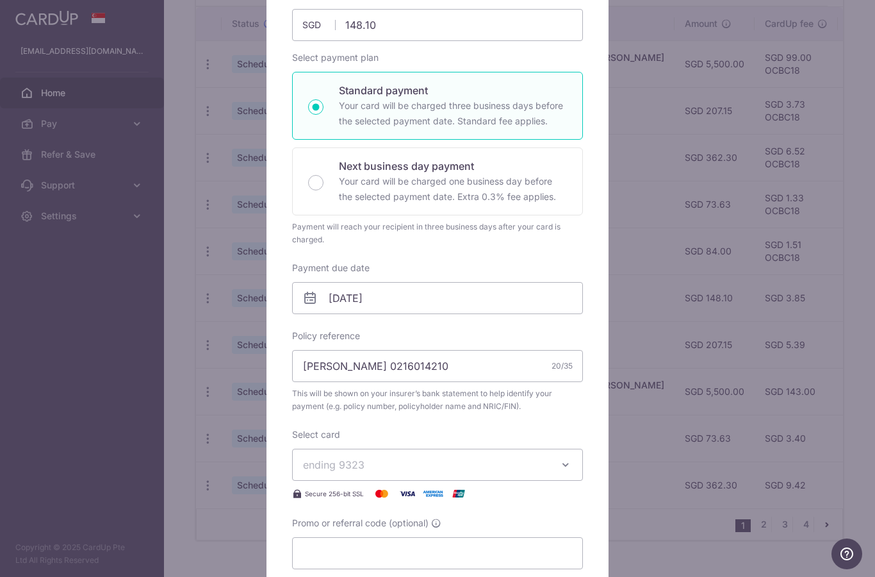
scroll to position [172, 0]
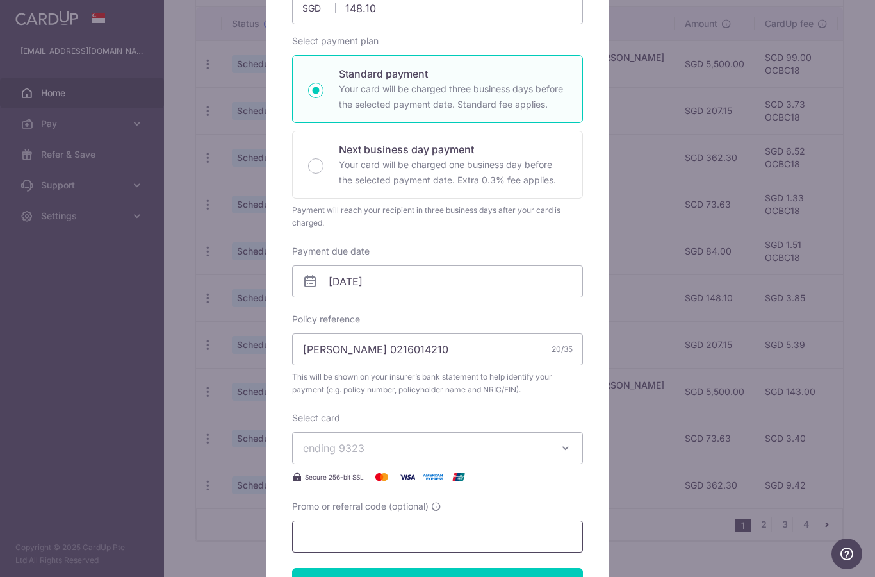
click at [324, 536] on input "Promo or referral code (optional)" at bounding box center [437, 536] width 291 height 32
paste input "Ocbc18"
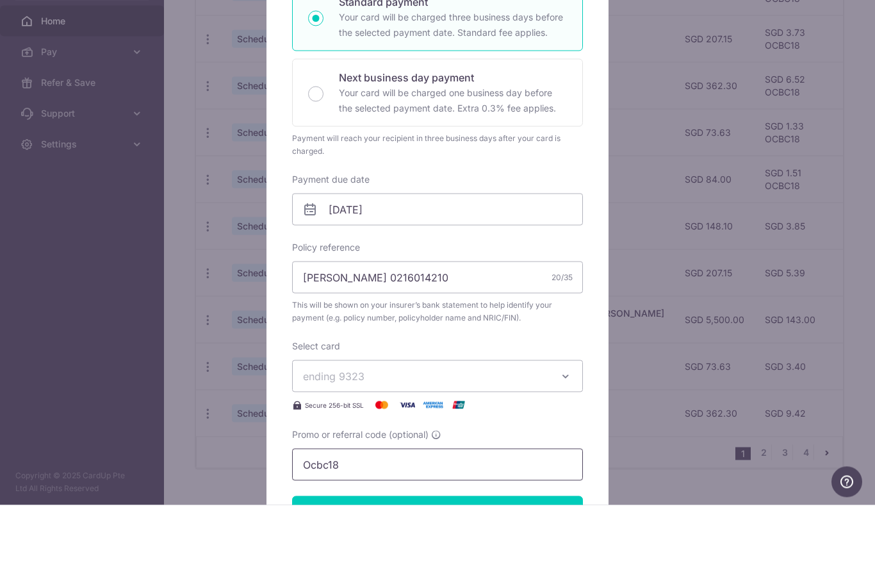
scroll to position [175, 0]
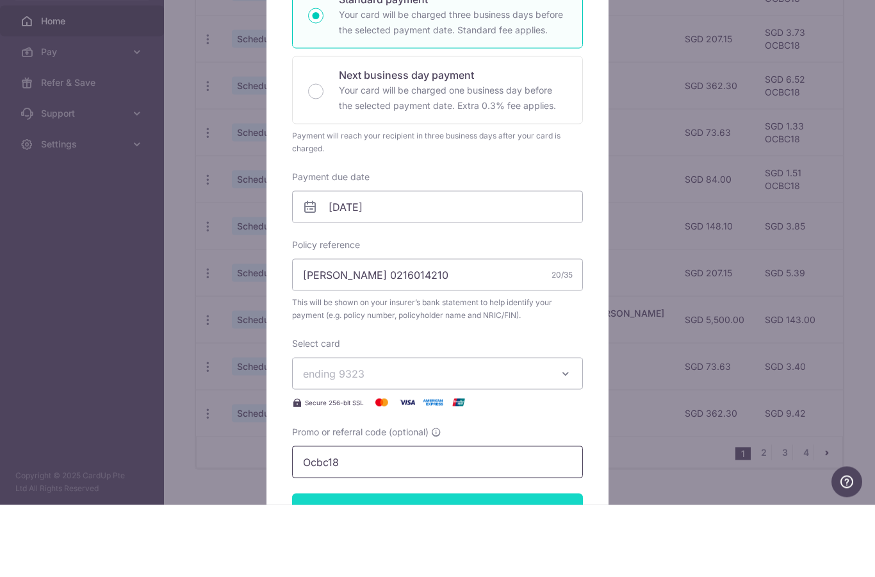
type input "Ocbc18"
click at [369, 565] on input "Apply" at bounding box center [437, 581] width 291 height 32
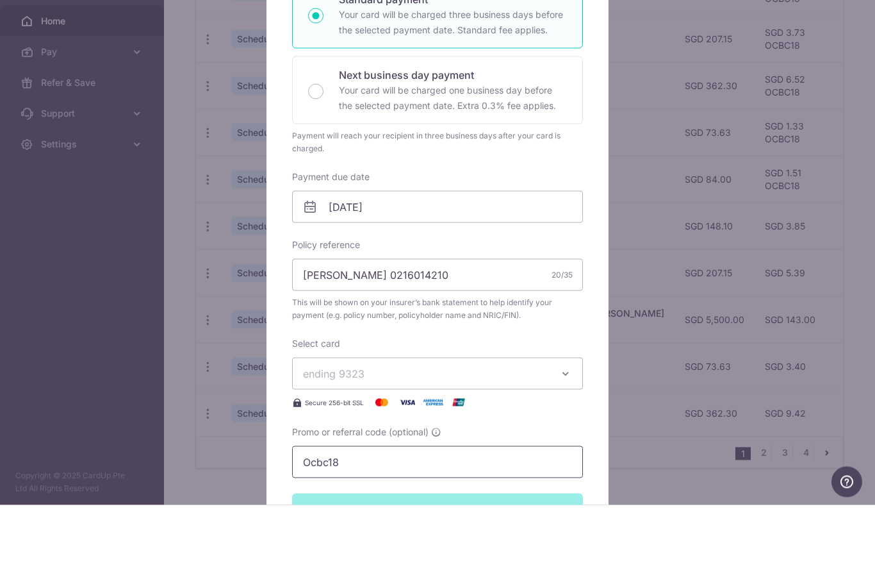
click at [373, 518] on input "Ocbc18" at bounding box center [437, 534] width 291 height 32
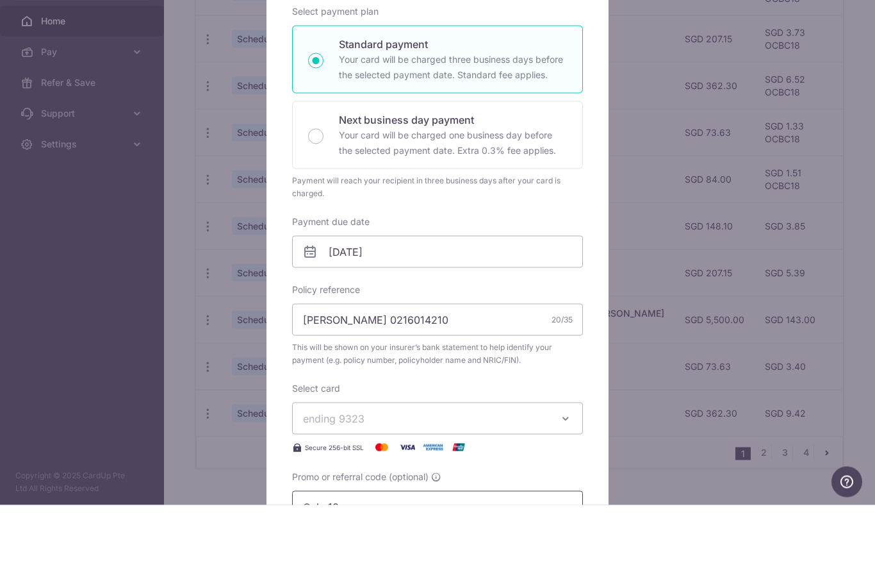
scroll to position [51, 0]
click at [117, 355] on div "Edit payment By clicking apply, you will make changes to all payments to Great …" at bounding box center [437, 288] width 875 height 577
type input "Apply"
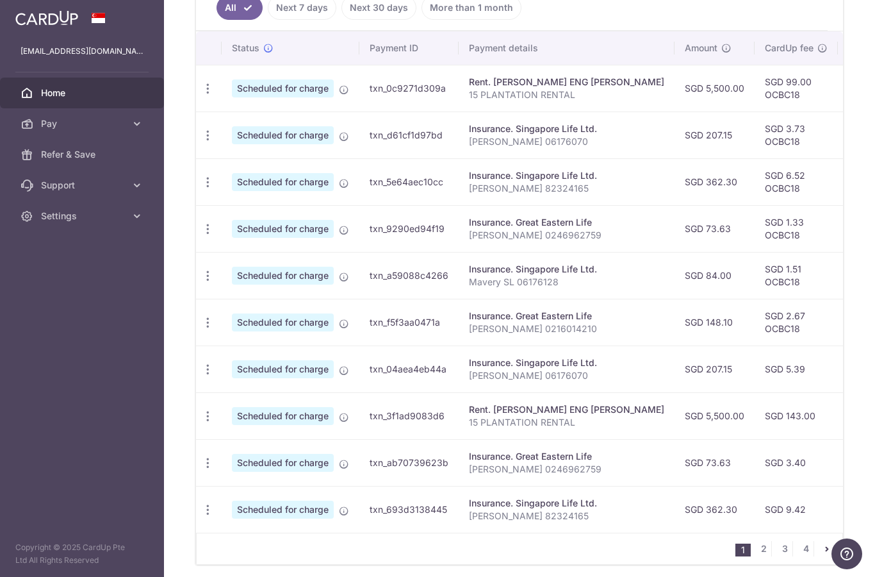
scroll to position [364, 0]
click at [201, 96] on icon "button" at bounding box center [207, 89] width 13 height 13
click at [233, 413] on span "Update payment" at bounding box center [276, 404] width 87 height 15
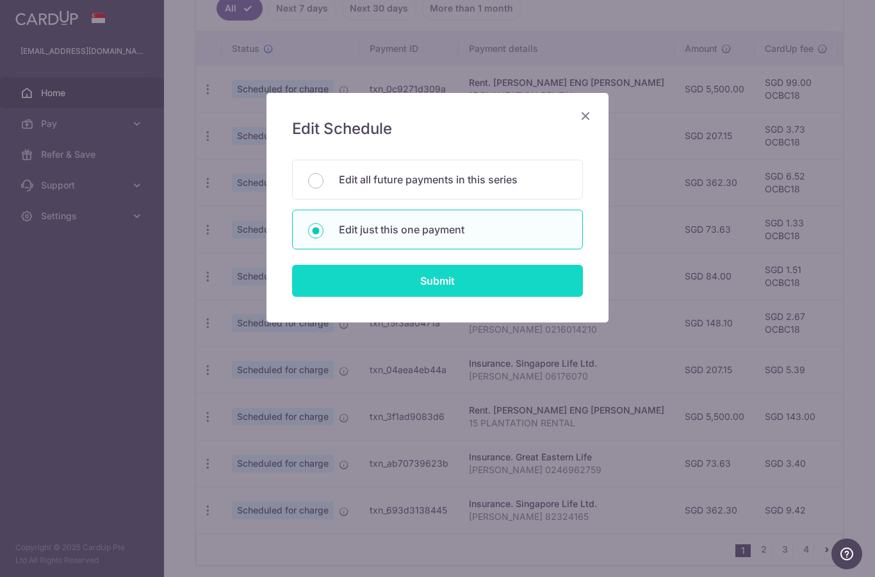
click at [350, 281] on input "Submit" at bounding box center [437, 281] width 291 height 32
radio input "true"
type input "207.15"
type input "[DATE]"
type input "[PERSON_NAME] 06176070"
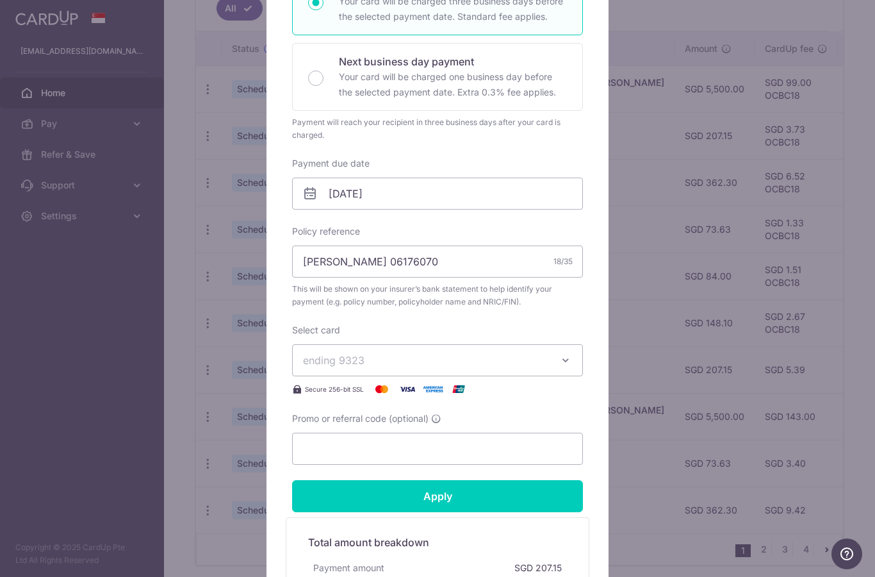
scroll to position [282, 0]
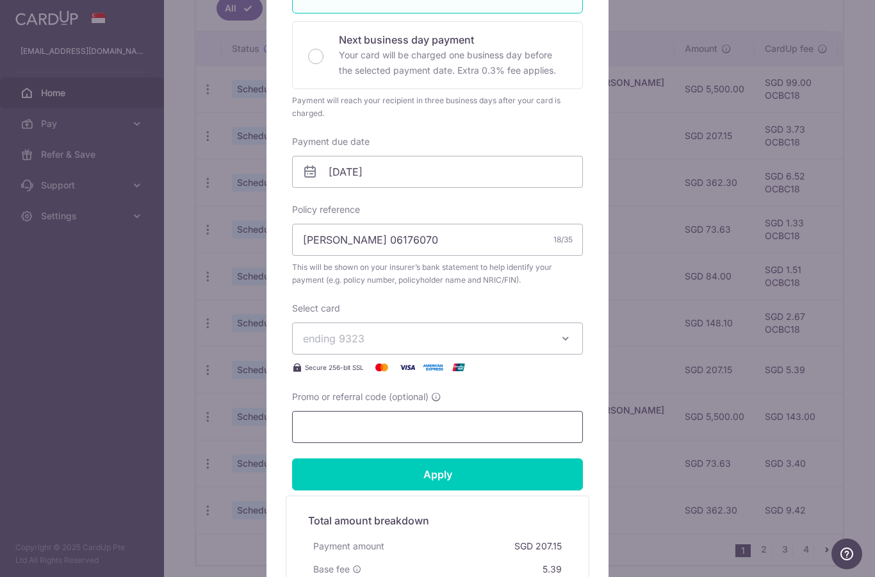
click at [328, 427] on input "Promo or referral code (optional)" at bounding box center [437, 427] width 291 height 32
paste input "Ocbc18"
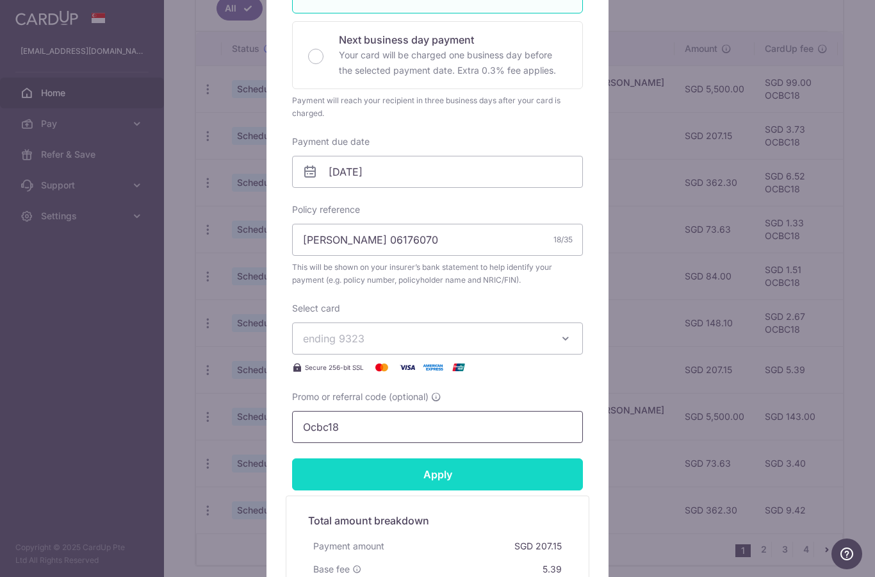
type input "Ocbc18"
click at [388, 471] on input "Apply" at bounding box center [437, 474] width 291 height 32
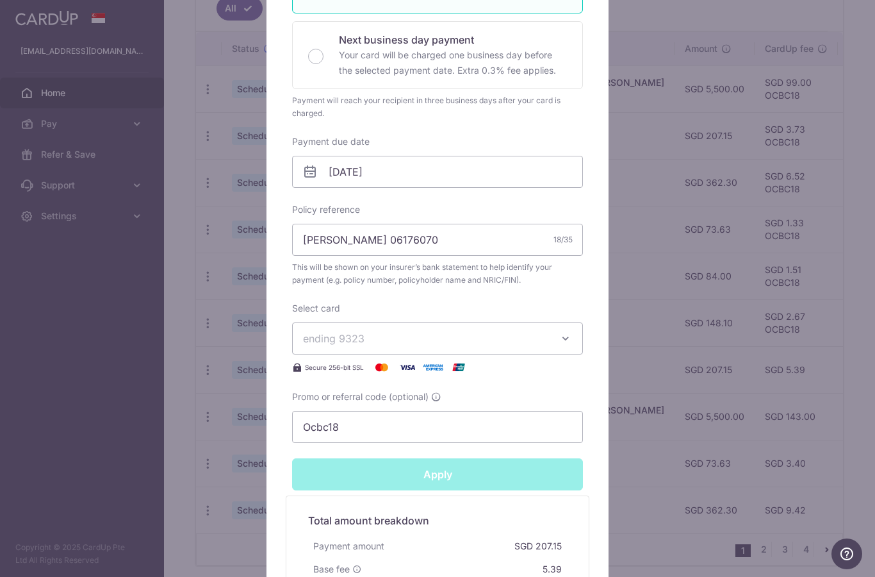
type input "Successfully Applied"
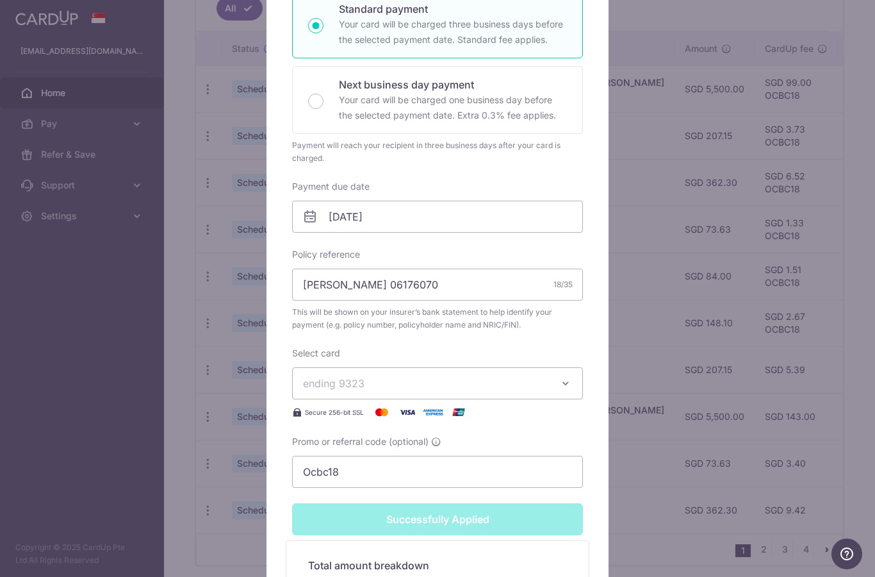
click at [22, 423] on div "Edit payment By clicking apply, you will make changes to all payments to Singap…" at bounding box center [437, 288] width 875 height 577
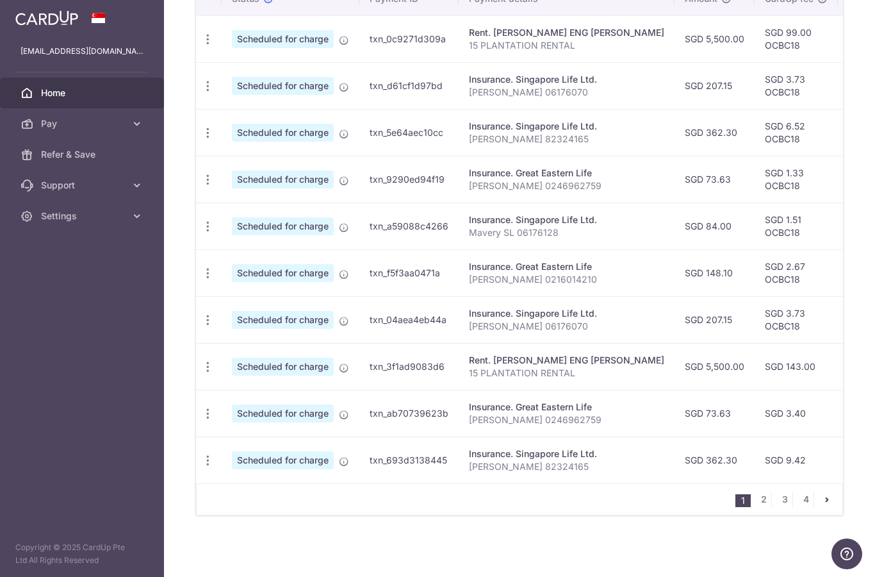
scroll to position [415, 0]
click at [201, 46] on icon "button" at bounding box center [207, 39] width 13 height 13
click at [233, 409] on span "Update payment" at bounding box center [276, 401] width 87 height 15
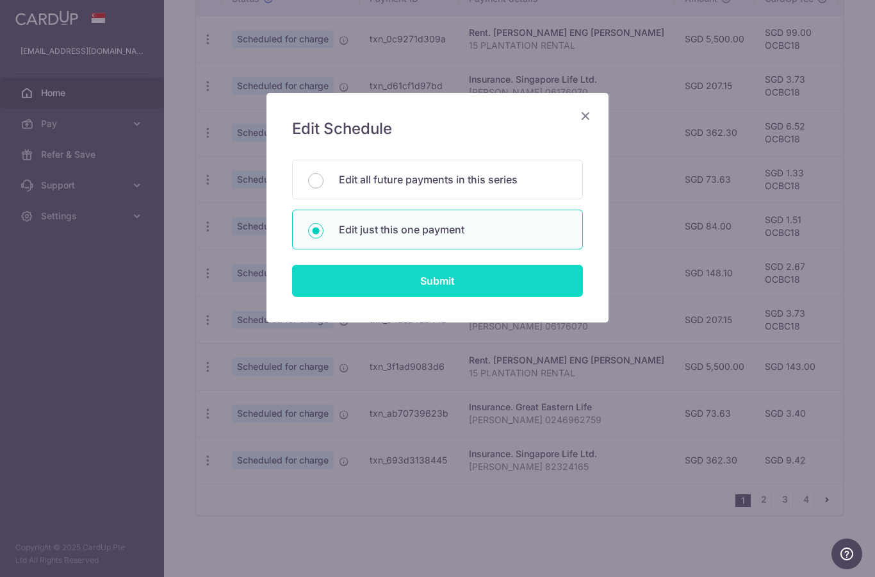
click at [344, 285] on input "Submit" at bounding box center [437, 281] width 291 height 32
radio input "true"
type input "5,500.00"
type input "[DATE]"
type input "15 PLANTATION RENTAL"
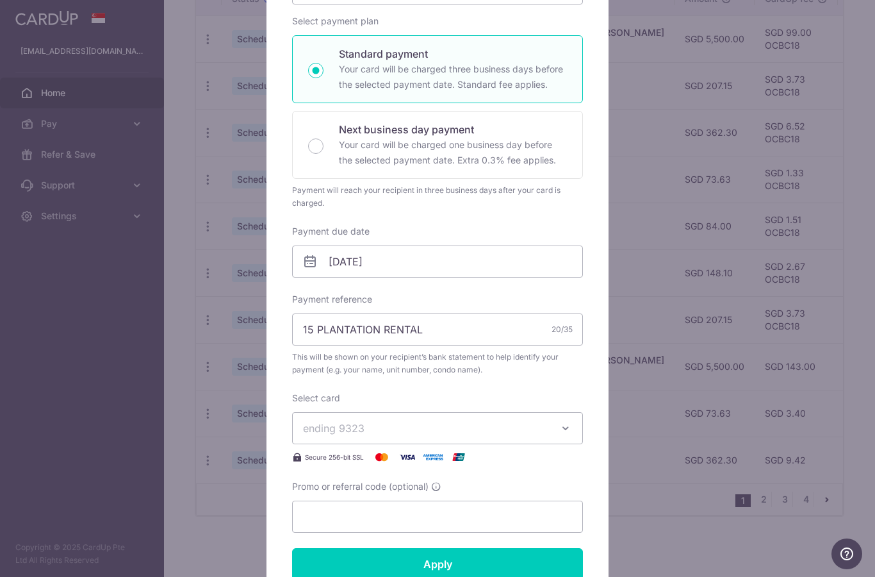
scroll to position [207, 0]
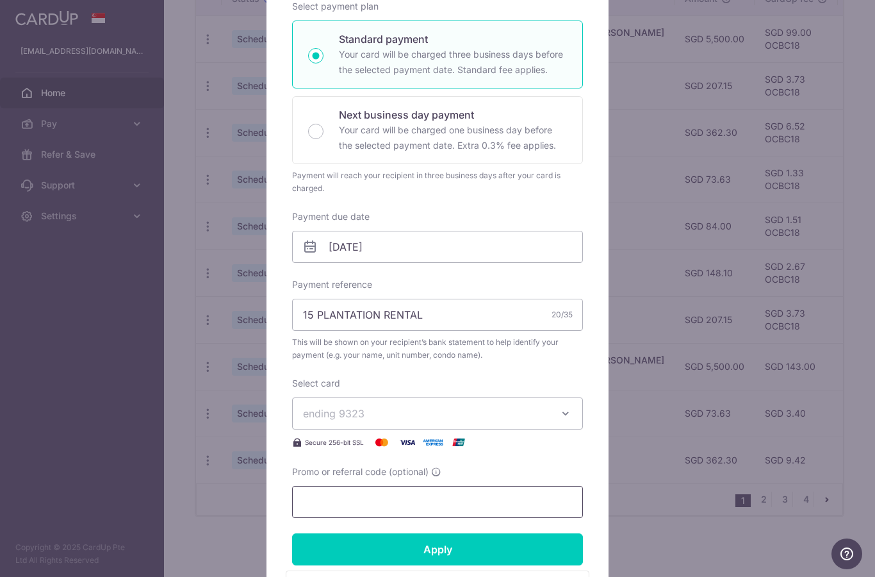
click at [341, 501] on input "Promo or referral code (optional)" at bounding box center [437, 502] width 291 height 32
paste input "Ocbc18"
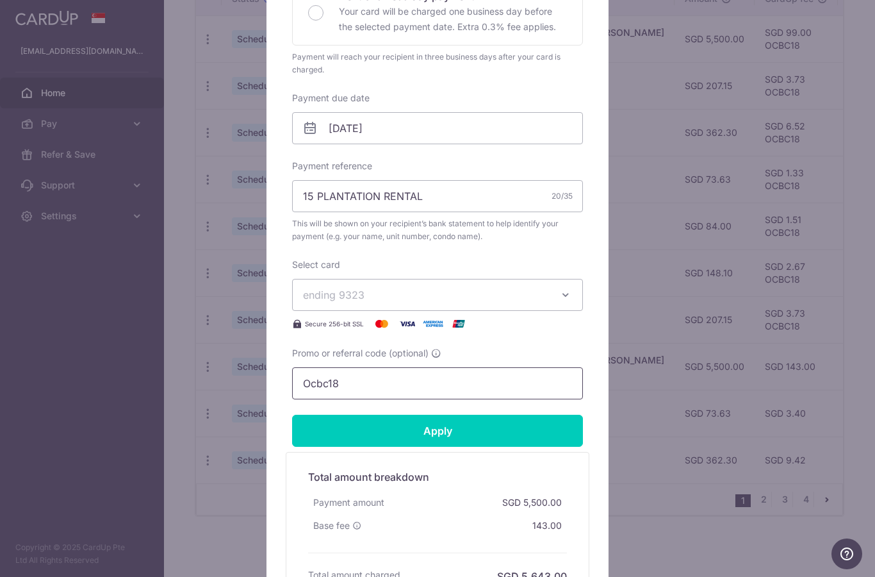
scroll to position [326, 0]
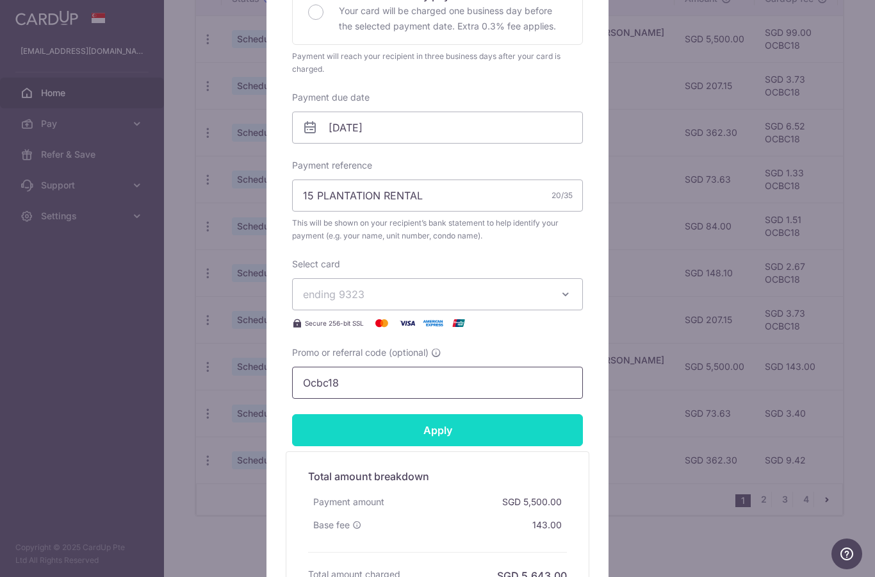
type input "Ocbc18"
click at [490, 423] on input "Apply" at bounding box center [437, 430] width 291 height 32
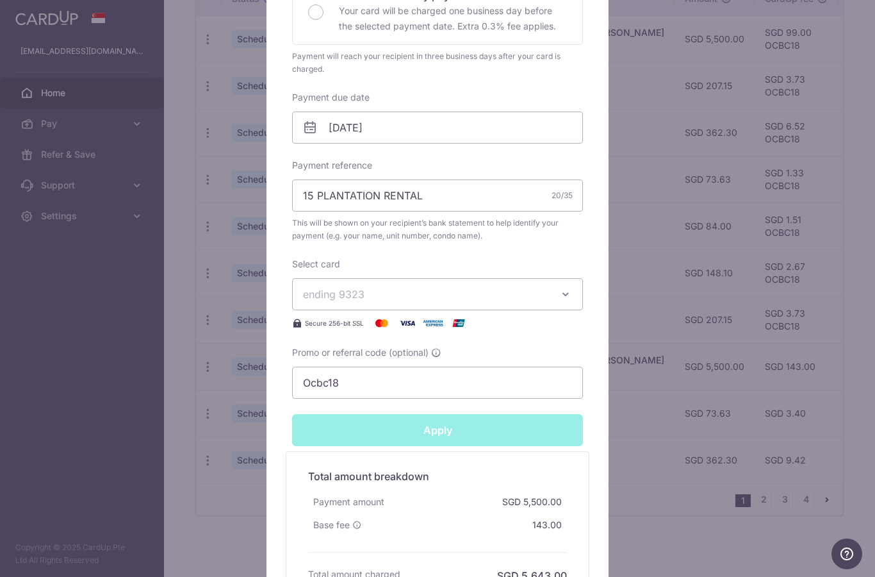
type input "Successfully Applied"
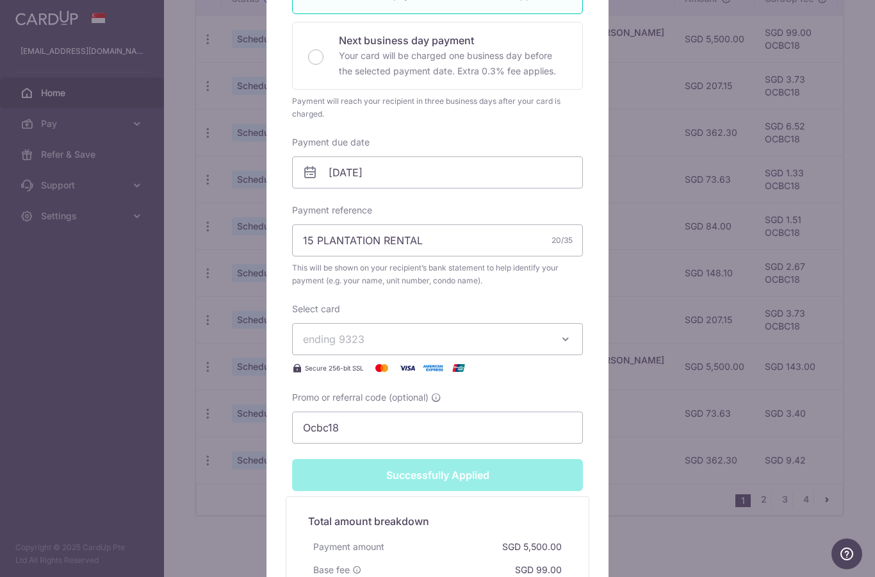
click at [7, 466] on div "Edit payment By clicking apply, you will make changes to all payments to PHAY M…" at bounding box center [437, 288] width 875 height 577
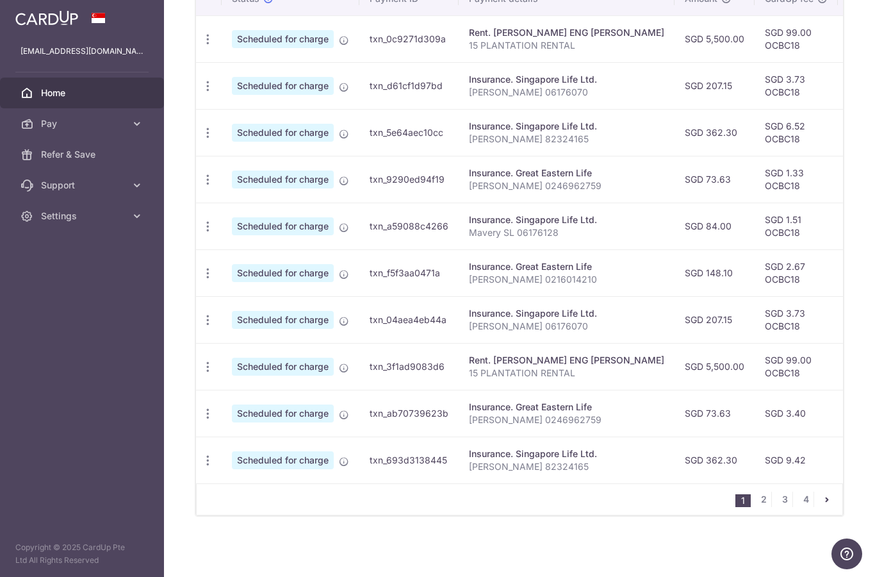
scroll to position [415, 0]
click at [201, 46] on icon "button" at bounding box center [207, 39] width 13 height 13
click at [233, 456] on span "Update payment" at bounding box center [276, 447] width 87 height 15
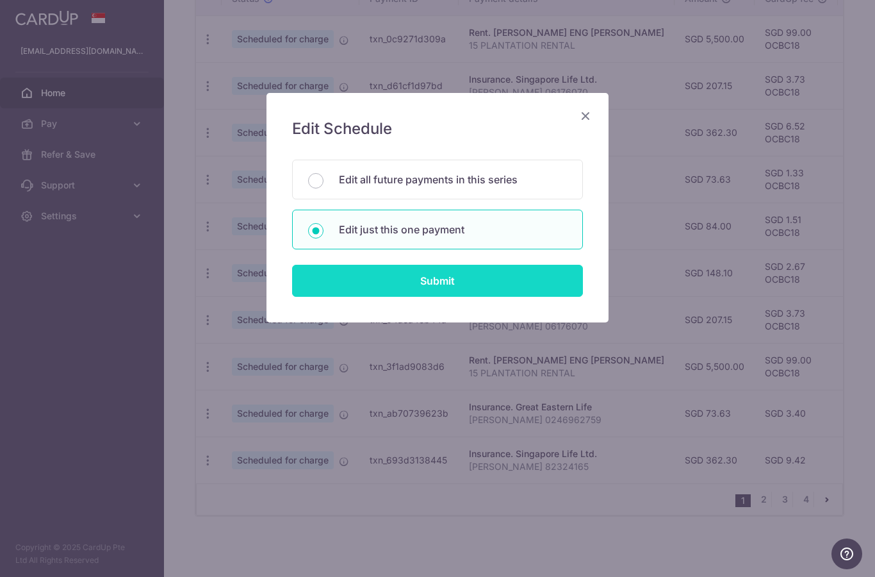
click at [352, 270] on input "Submit" at bounding box center [437, 281] width 291 height 32
radio input "true"
type input "73.63"
type input "[DATE]"
type input "[PERSON_NAME] 0246962759"
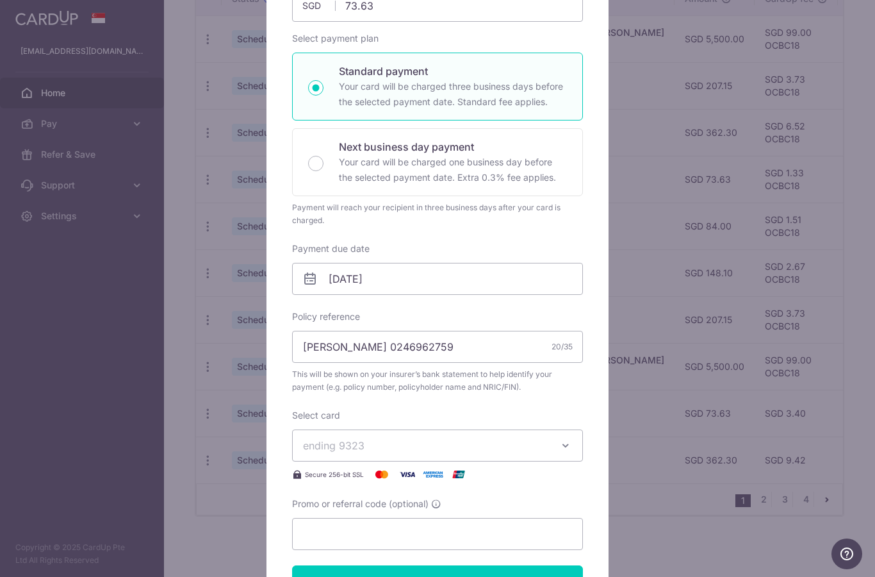
scroll to position [208, 0]
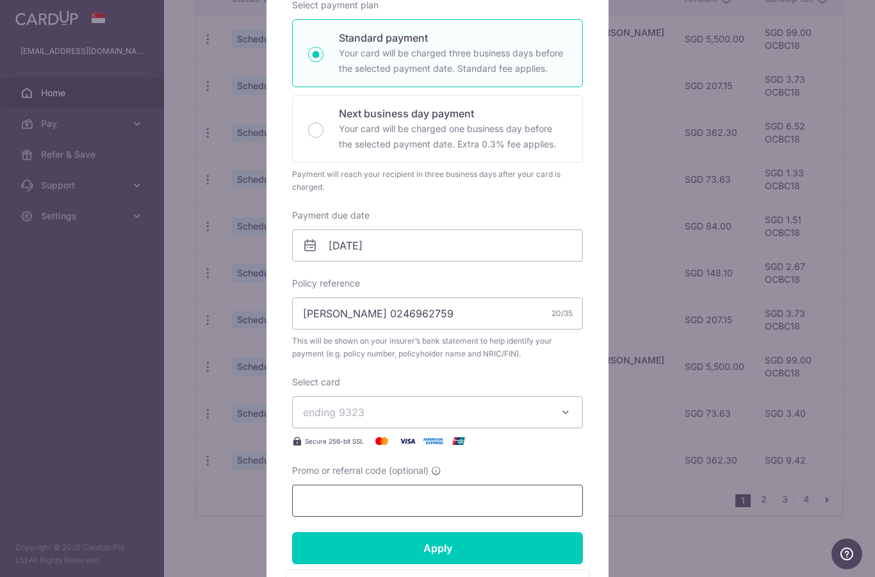
click at [321, 509] on input "Promo or referral code (optional)" at bounding box center [437, 500] width 291 height 32
paste input "Ocbc18"
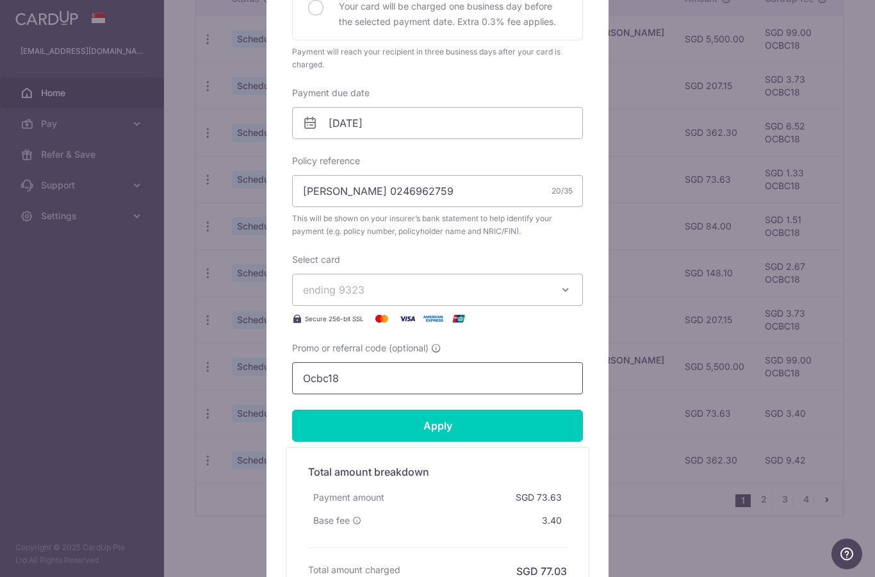
scroll to position [334, 0]
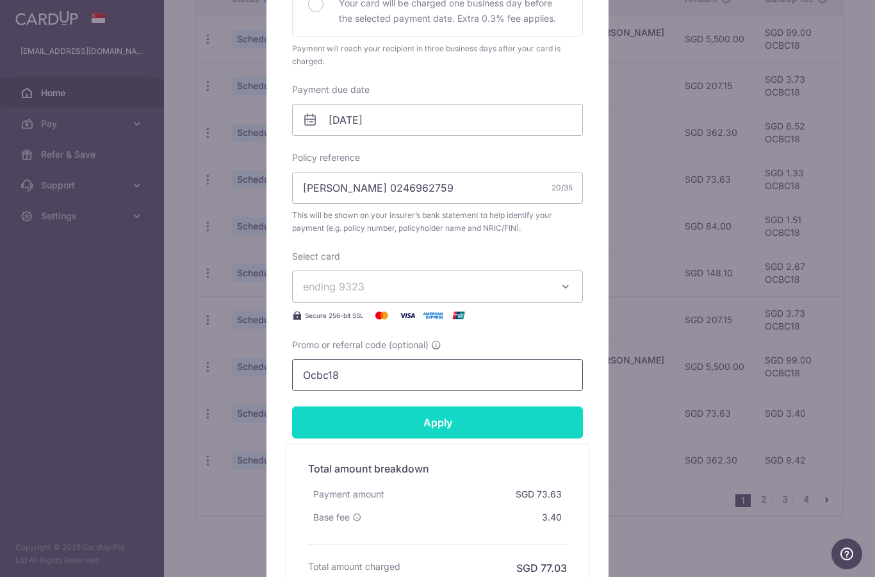
type input "Ocbc18"
click at [376, 416] on input "Apply" at bounding box center [437, 422] width 291 height 32
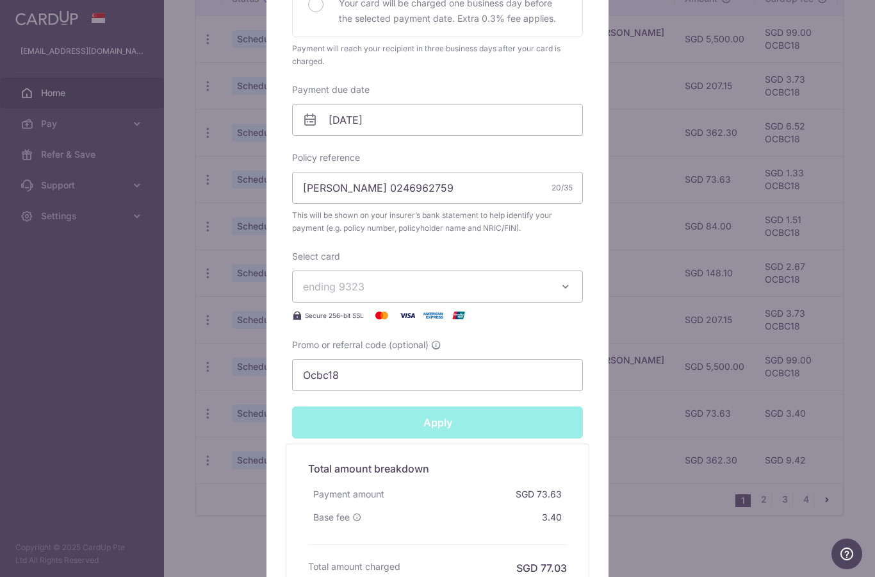
type input "Successfully Applied"
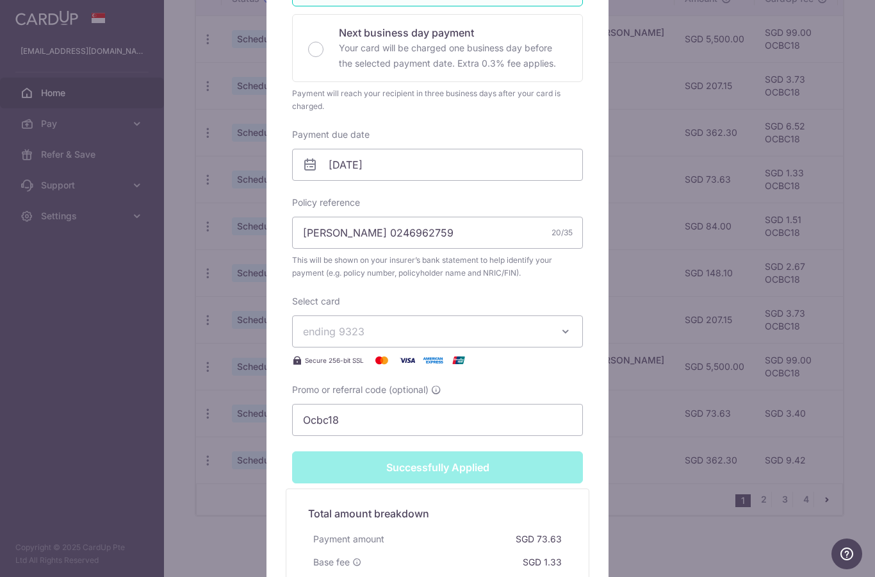
click at [62, 329] on div "Edit payment By clicking apply, you will make changes to all payments to Great …" at bounding box center [437, 288] width 875 height 577
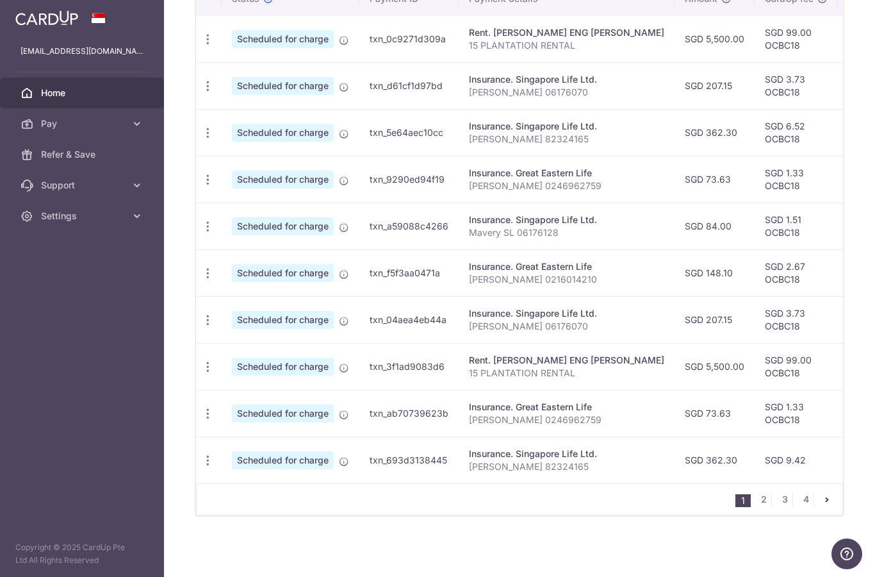
scroll to position [415, 0]
click at [201, 46] on icon "button" at bounding box center [207, 39] width 13 height 13
click at [233, 502] on span "Update payment" at bounding box center [276, 494] width 87 height 15
radio input "true"
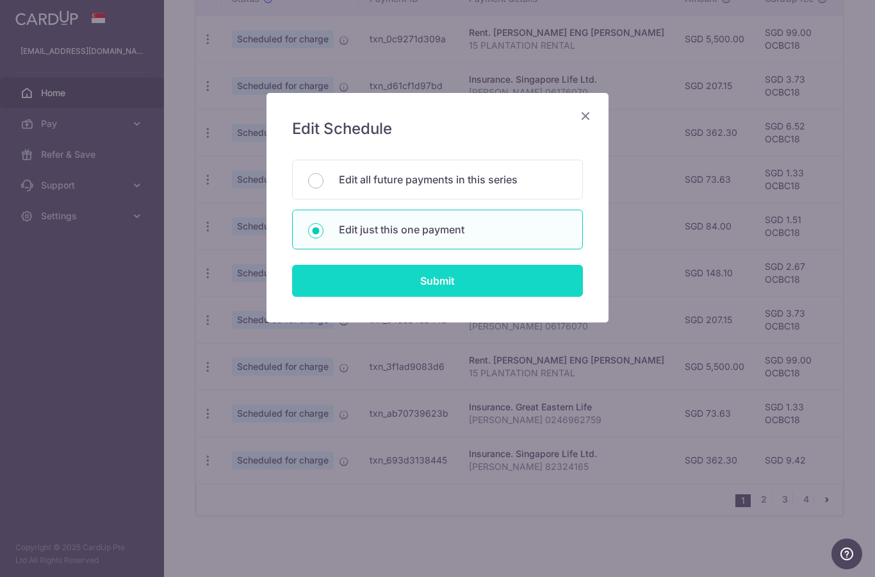
click at [379, 276] on input "Submit" at bounding box center [437, 281] width 291 height 32
radio input "true"
type input "362.30"
type input "[DATE]"
type input "[PERSON_NAME] 82324165"
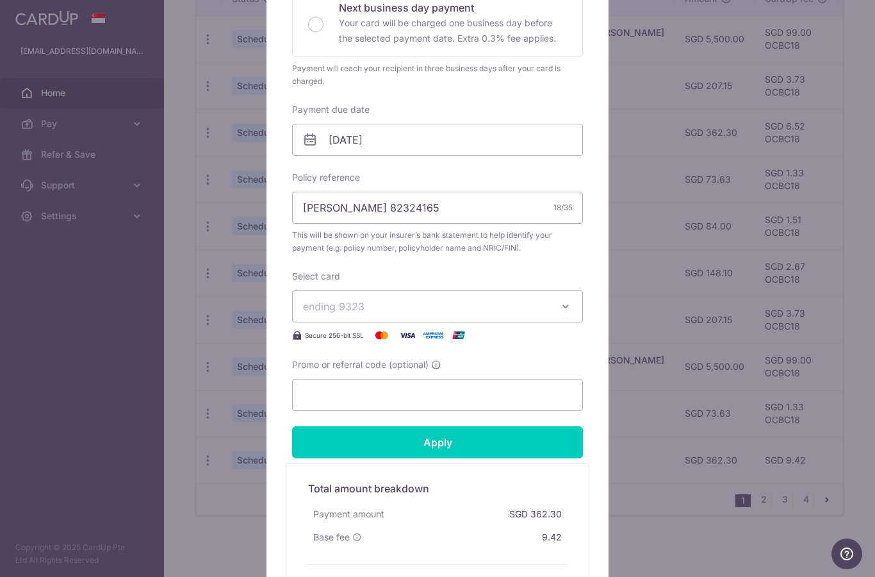
scroll to position [381, 0]
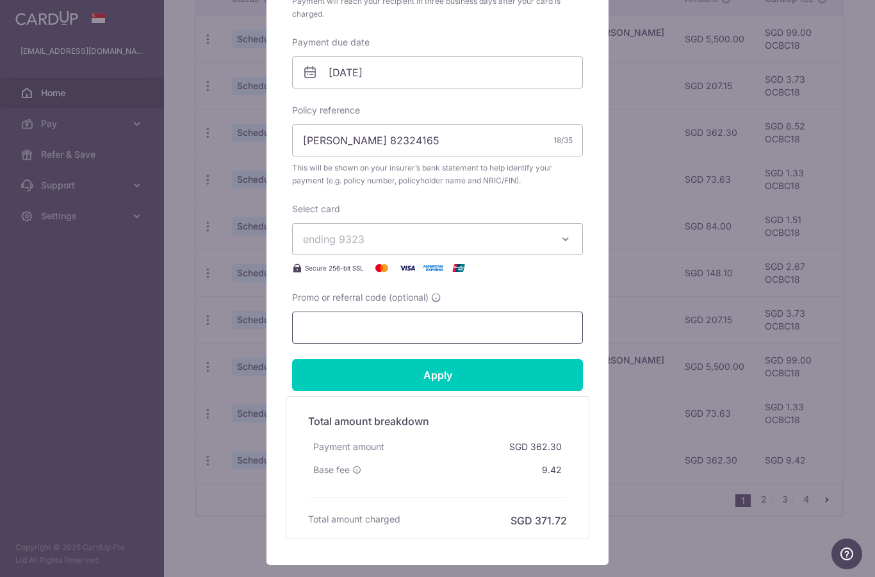
click at [338, 323] on input "Promo or referral code (optional)" at bounding box center [437, 327] width 291 height 32
paste input "Ocbc18"
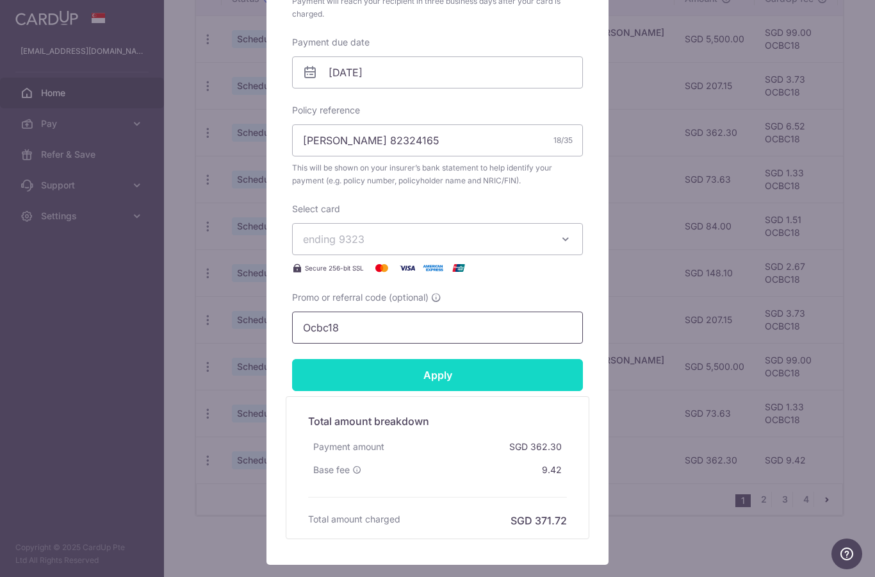
type input "Ocbc18"
click at [375, 383] on input "Apply" at bounding box center [437, 375] width 291 height 32
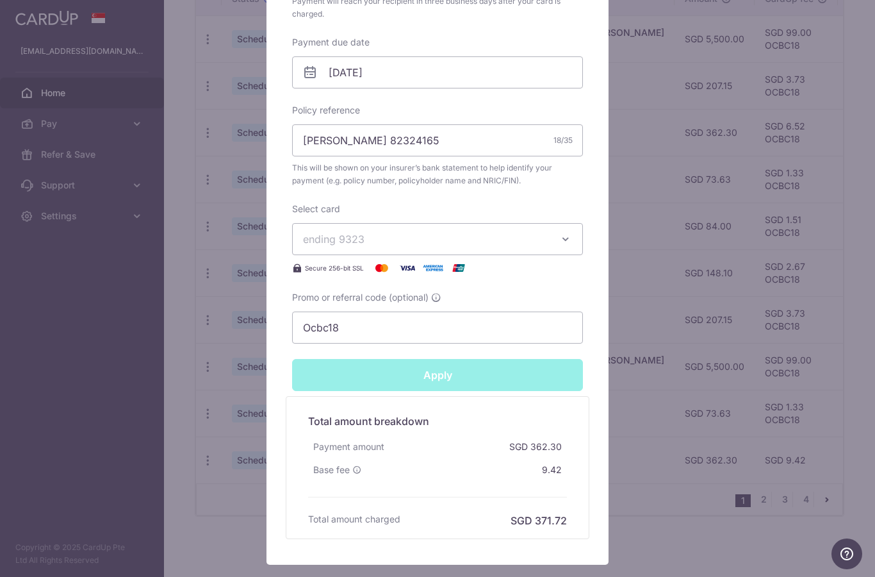
type input "Successfully Applied"
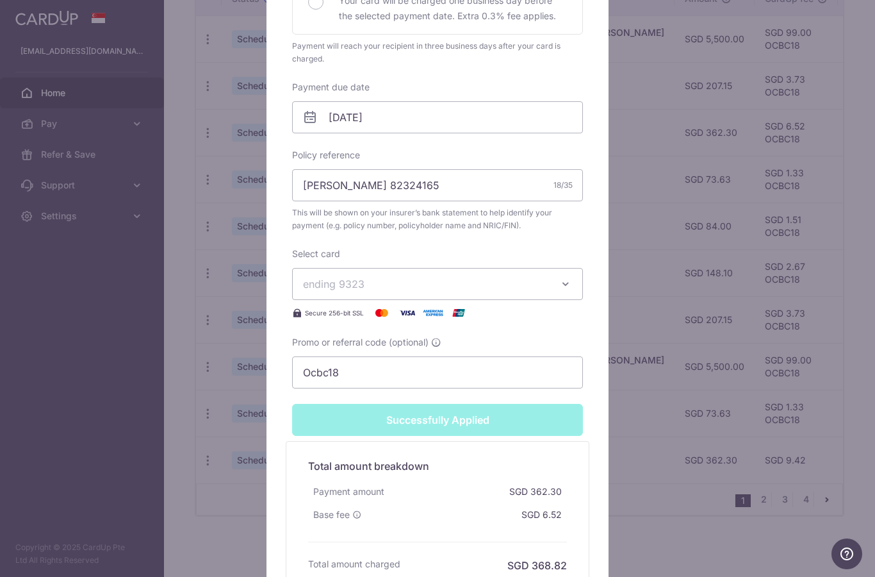
click at [122, 425] on div "Edit payment By clicking apply, you will make changes to all payments to Singap…" at bounding box center [437, 288] width 875 height 577
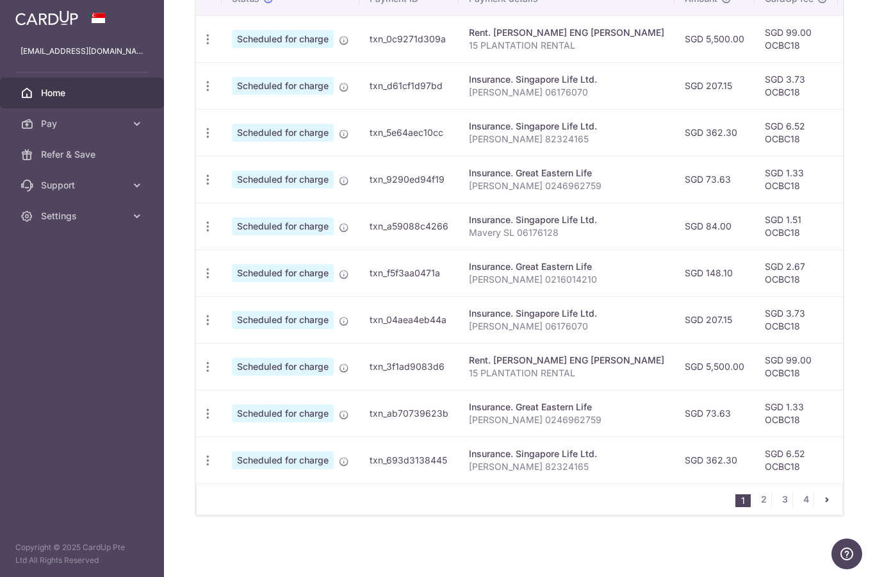
scroll to position [415, 0]
click at [765, 507] on link "2" at bounding box center [763, 498] width 15 height 15
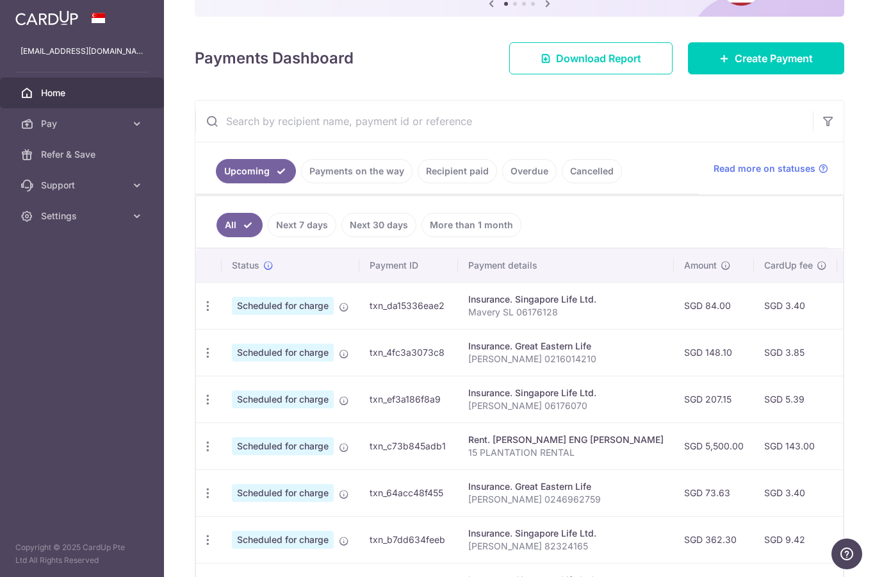
scroll to position [170, 0]
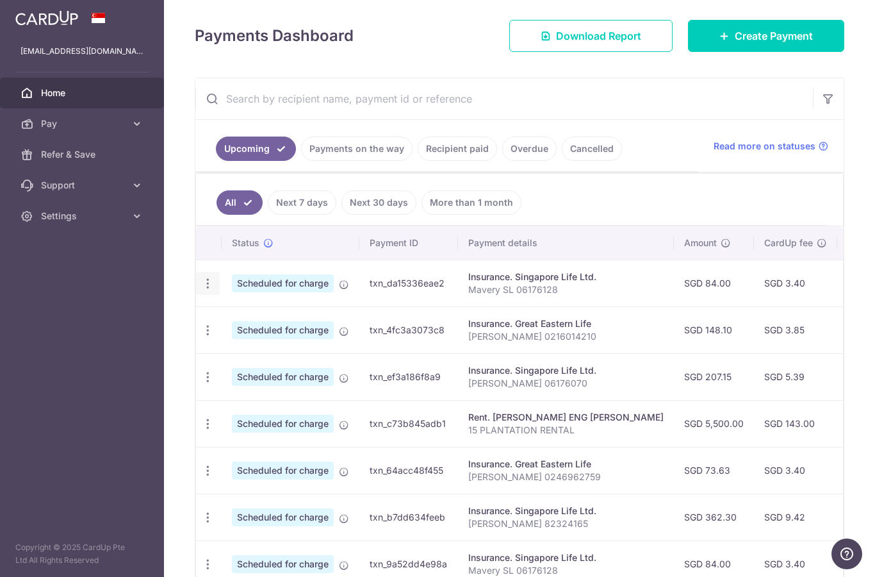
click at [201, 290] on icon "button" at bounding box center [207, 283] width 13 height 13
click at [233, 326] on span "Update payment" at bounding box center [276, 318] width 87 height 15
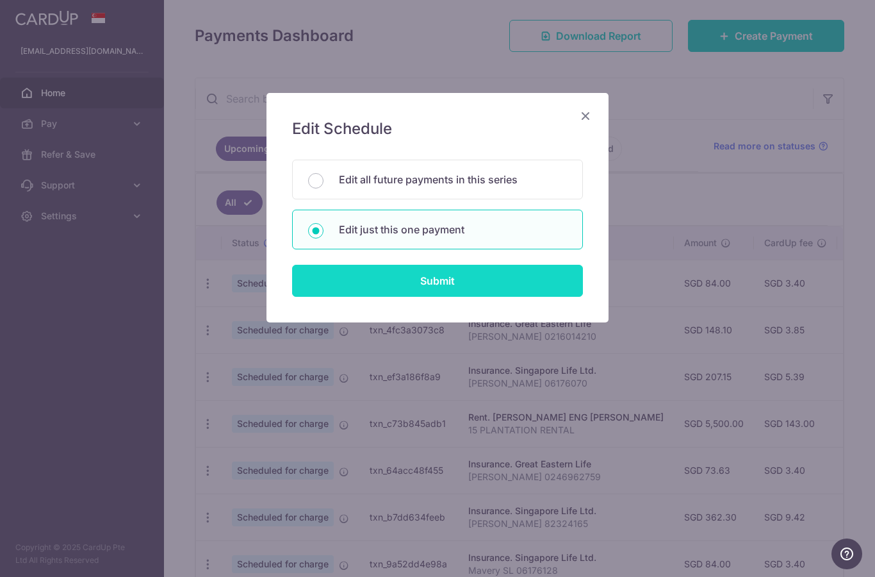
click at [406, 284] on input "Submit" at bounding box center [437, 281] width 291 height 32
radio input "true"
type input "84.00"
type input "[DATE]"
type input "Mavery SL 06176128"
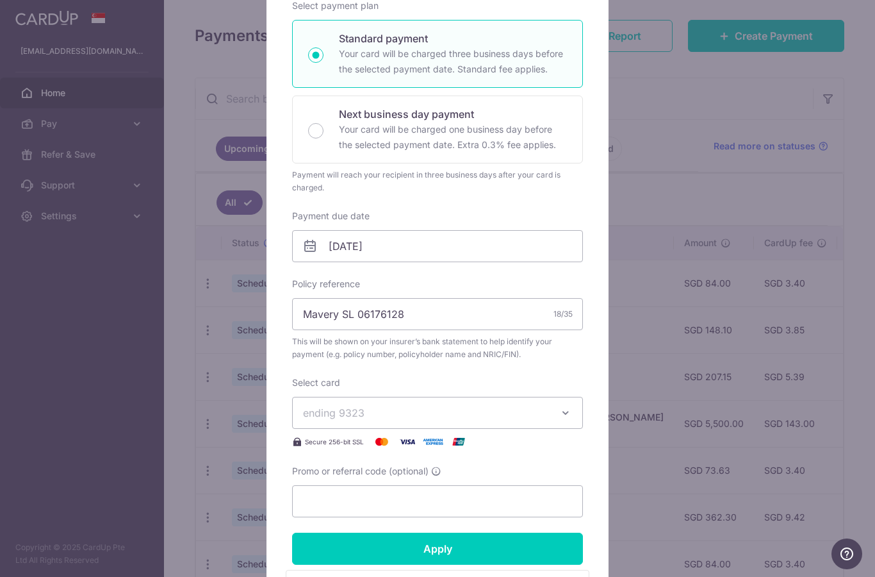
scroll to position [211, 0]
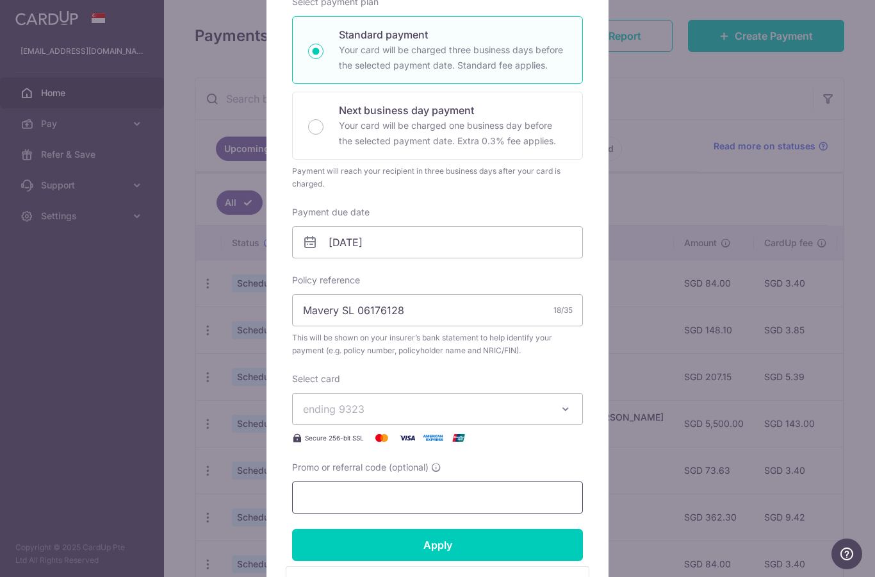
click at [364, 504] on input "Promo or referral code (optional)" at bounding box center [437, 497] width 291 height 32
paste input "Ocbc18"
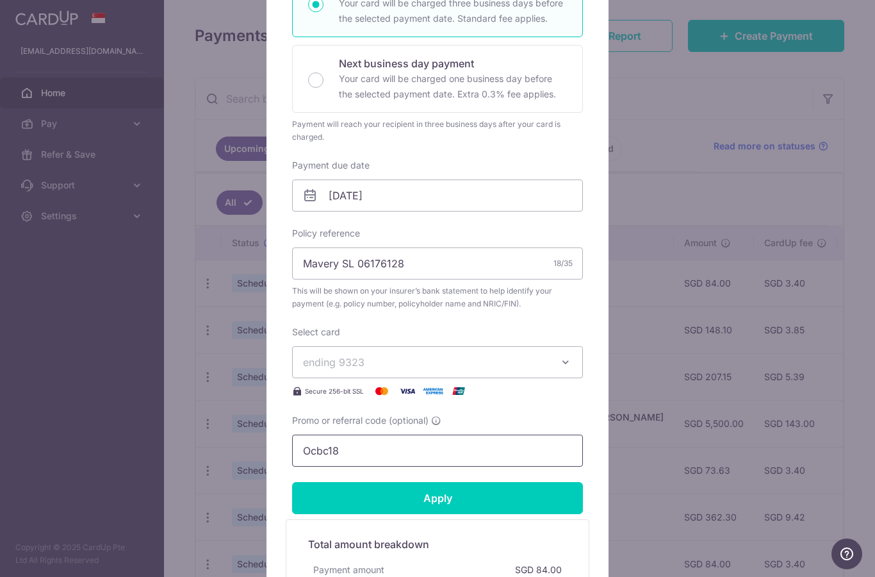
scroll to position [313, 0]
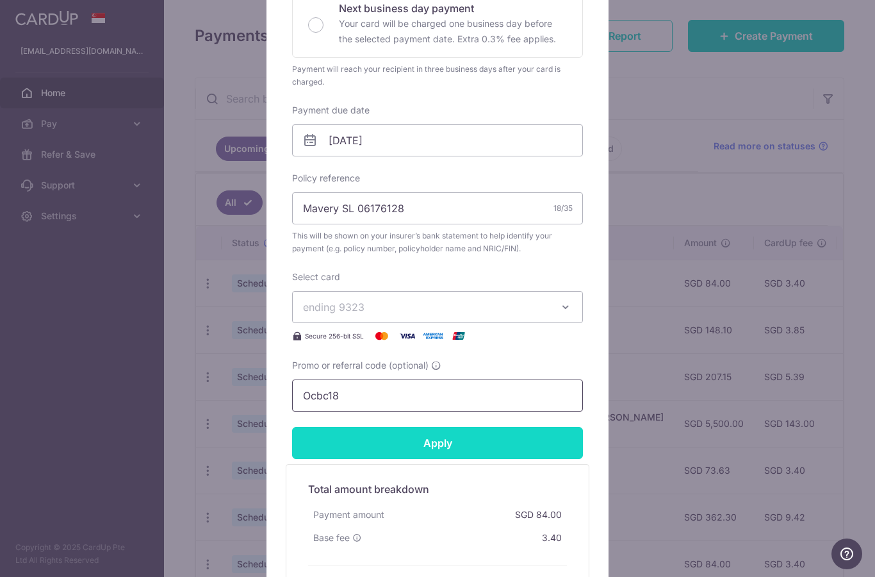
type input "Ocbc18"
click at [388, 444] on input "Apply" at bounding box center [437, 443] width 291 height 32
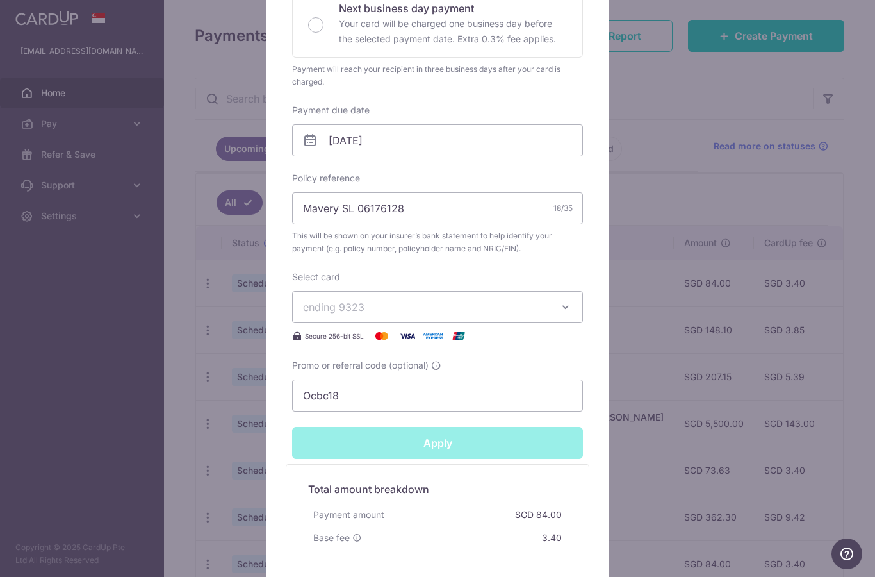
type input "Successfully Applied"
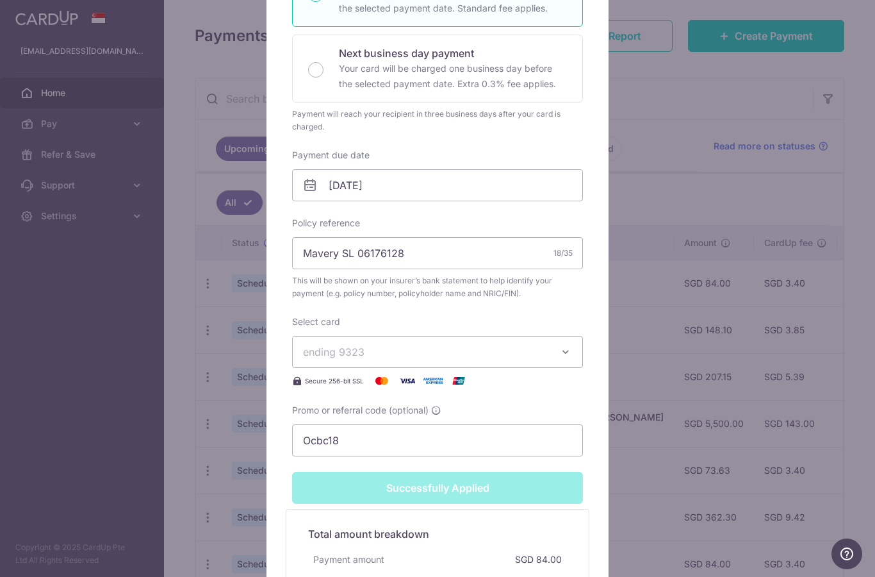
click at [36, 372] on div "Edit payment By clicking apply, you will make changes to all payments to Singap…" at bounding box center [437, 288] width 875 height 577
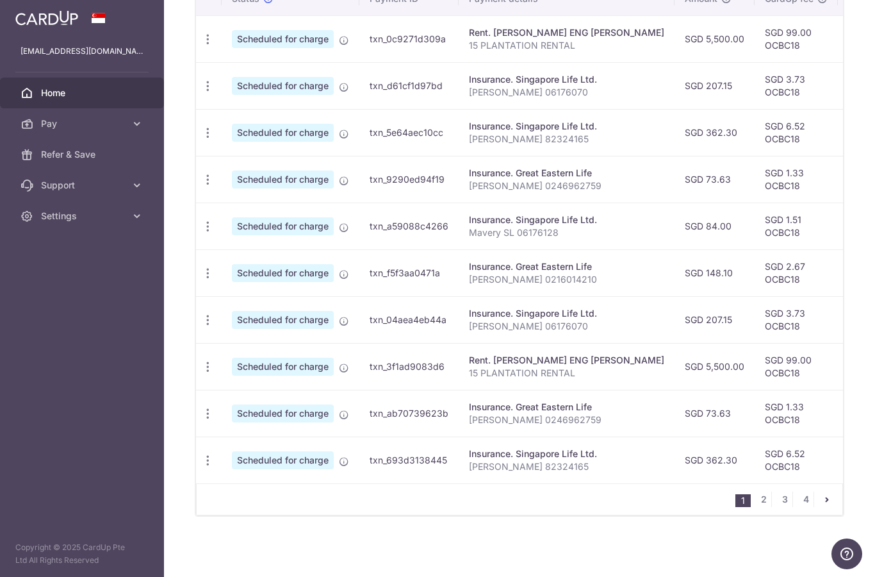
scroll to position [415, 0]
click at [767, 507] on link "2" at bounding box center [763, 498] width 15 height 15
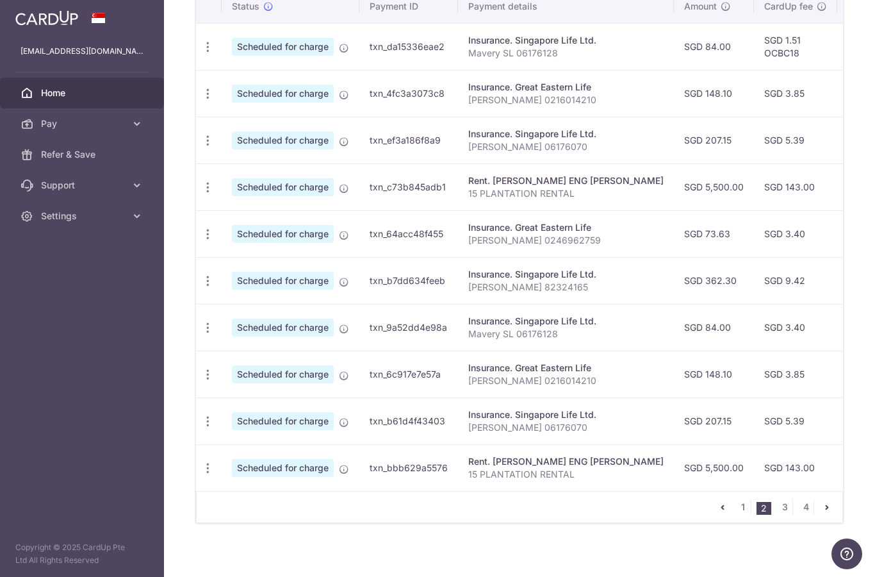
scroll to position [410, 0]
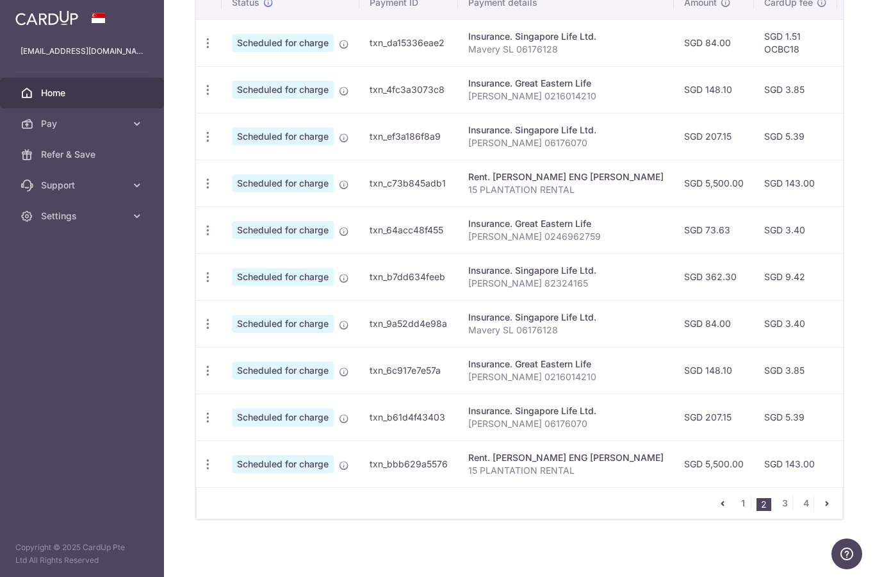
click at [386, 519] on div "1 2 3 4" at bounding box center [519, 503] width 647 height 32
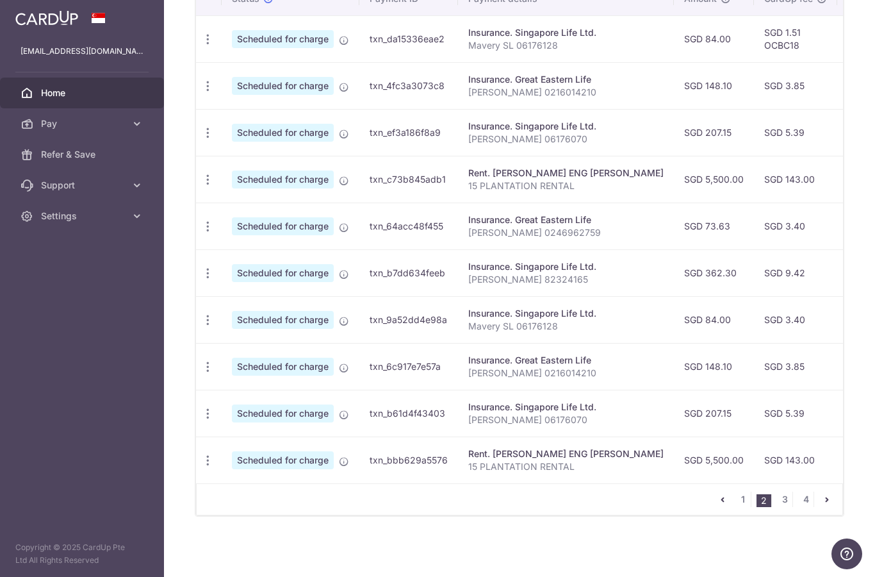
scroll to position [415, 0]
click at [743, 507] on link "1" at bounding box center [743, 498] width 15 height 15
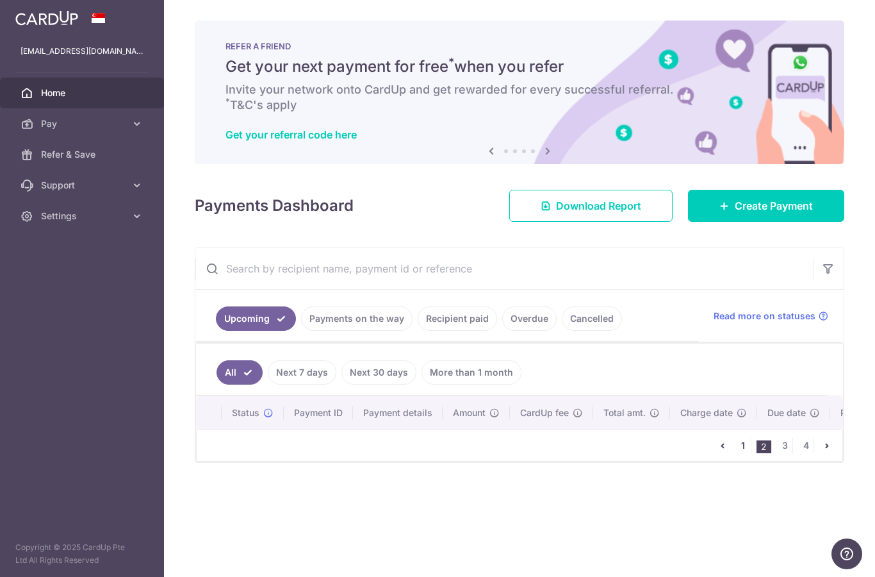
click at [750, 453] on link "1" at bounding box center [743, 445] width 15 height 15
